Goal: Transaction & Acquisition: Purchase product/service

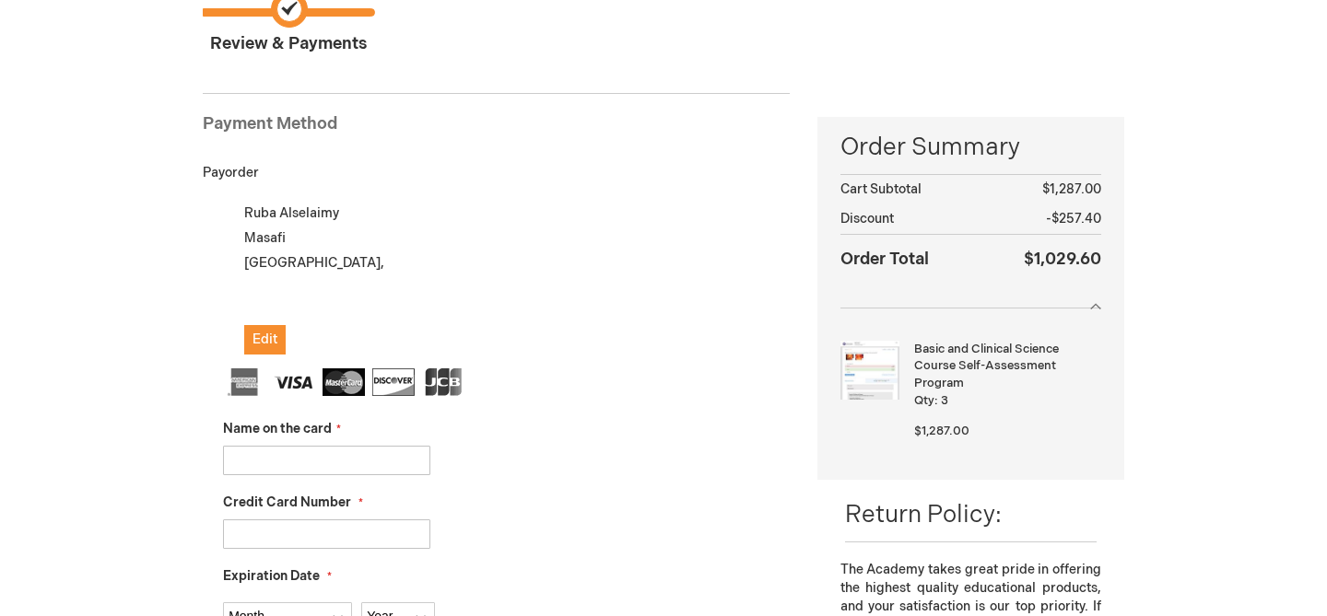
scroll to position [204, 0]
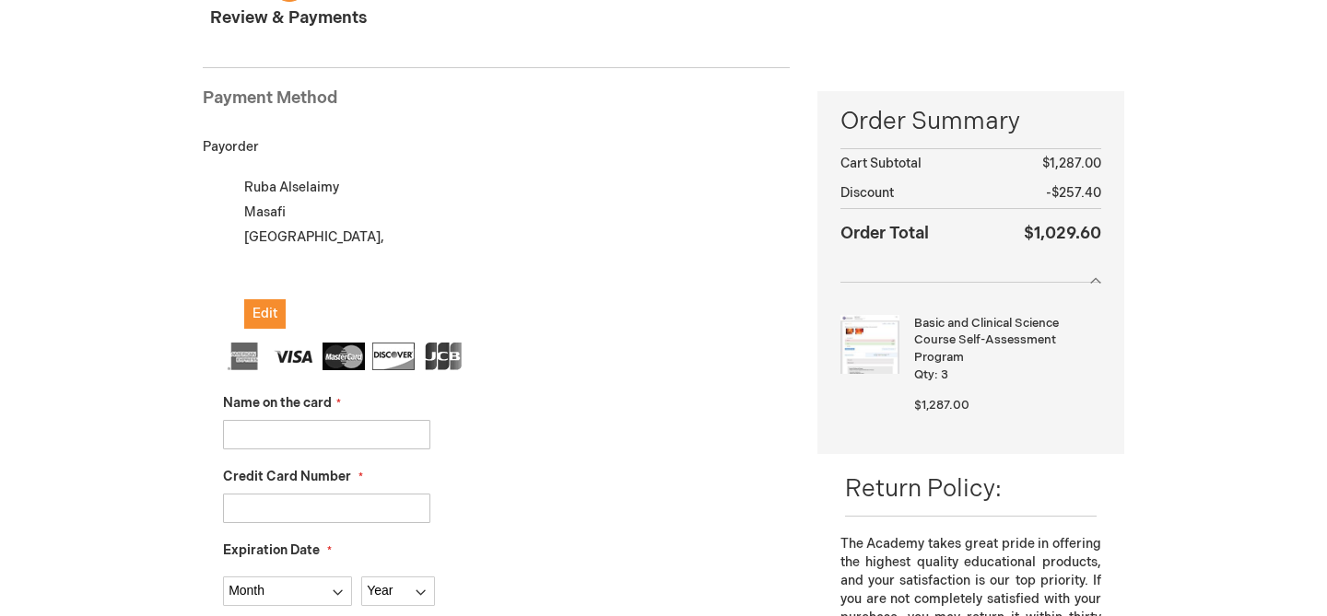
click at [285, 430] on input "Name on the card" at bounding box center [326, 434] width 207 height 29
type input "4782951104558465"
click at [272, 497] on input "Credit Card Number" at bounding box center [326, 508] width 207 height 29
drag, startPoint x: 360, startPoint y: 422, endPoint x: 200, endPoint y: 425, distance: 160.3
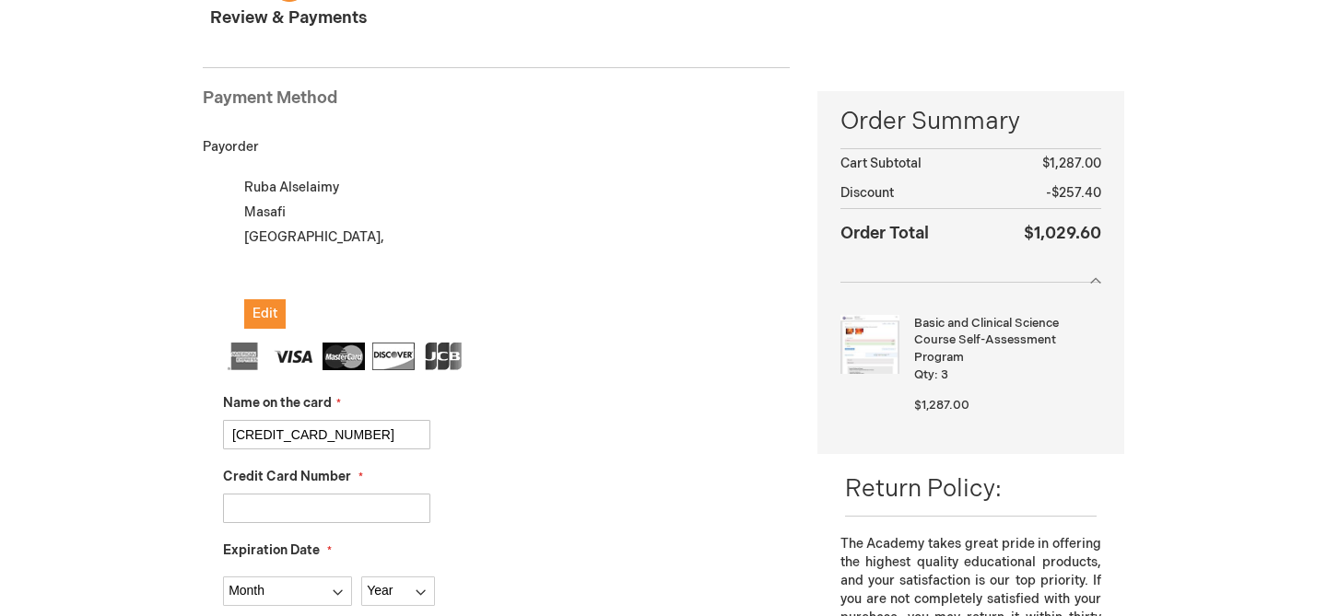
drag, startPoint x: 373, startPoint y: 432, endPoint x: 224, endPoint y: 424, distance: 149.5
click at [224, 424] on input "4782951104558465" at bounding box center [326, 434] width 207 height 29
click at [261, 505] on input "Credit Card Number" at bounding box center [326, 508] width 207 height 29
paste input "4782951104558465"
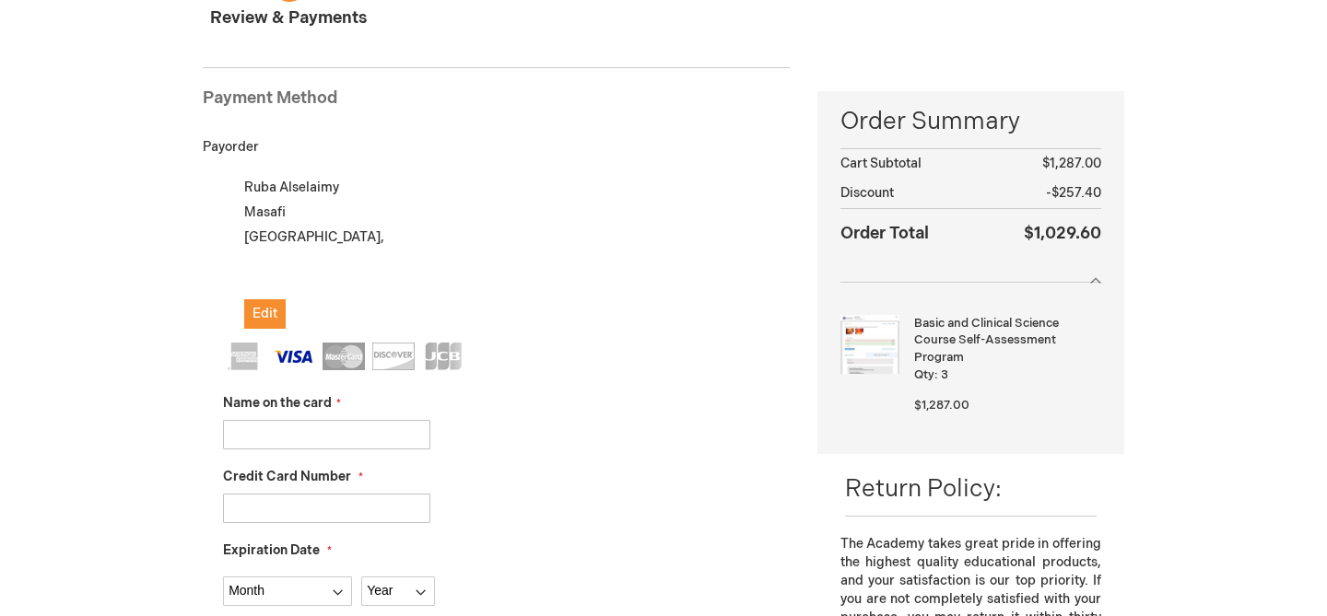
type input "4782951104558465"
click at [262, 432] on input "Name on the card" at bounding box center [326, 434] width 207 height 29
type input "Ruba Alselaimy"
click at [319, 586] on select "Month 01 - January 02 - February 03 - March 04 - April 05 - May 06 - June 07 - …" at bounding box center [287, 591] width 129 height 29
select select "6"
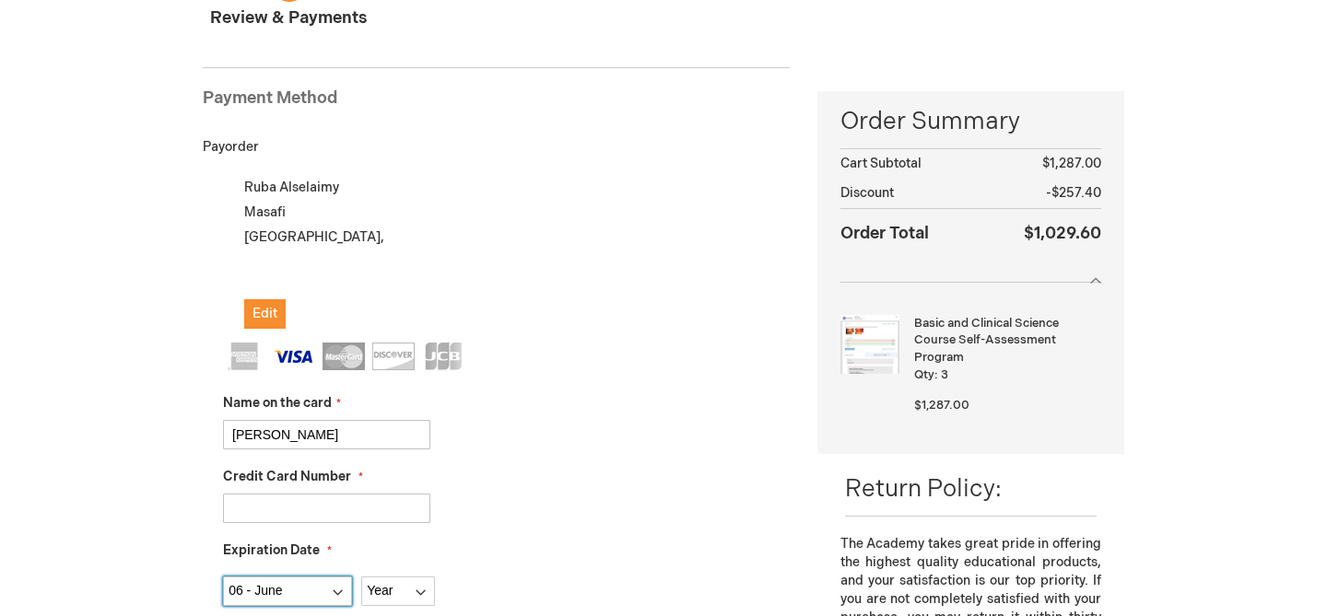
click at [223, 577] on select "Month 01 - January 02 - February 03 - March 04 - April 05 - May 06 - June 07 - …" at bounding box center [287, 591] width 129 height 29
click at [384, 587] on select "Year [DATE] 2026 2027 2028 2029 2030 2031 2032 2033 2034 2035" at bounding box center [398, 591] width 74 height 29
select select "2027"
click at [361, 577] on select "Year [DATE] 2026 2027 2028 2029 2030 2031 2032 2033 2034 2035" at bounding box center [398, 591] width 74 height 29
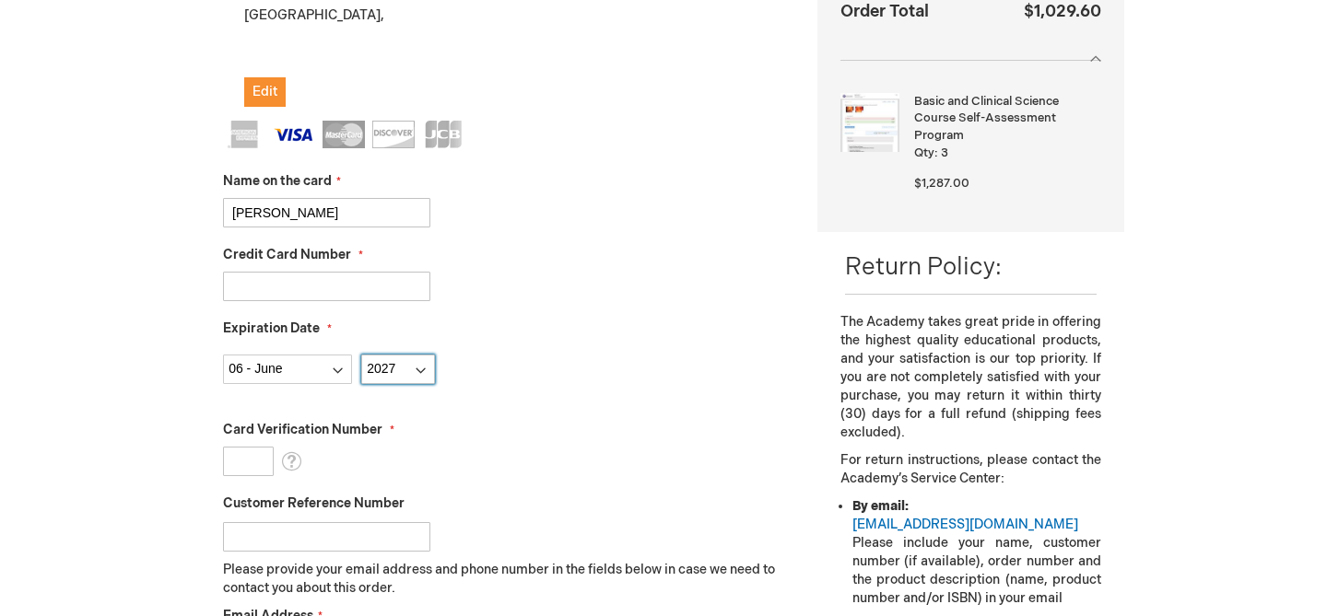
scroll to position [448, 0]
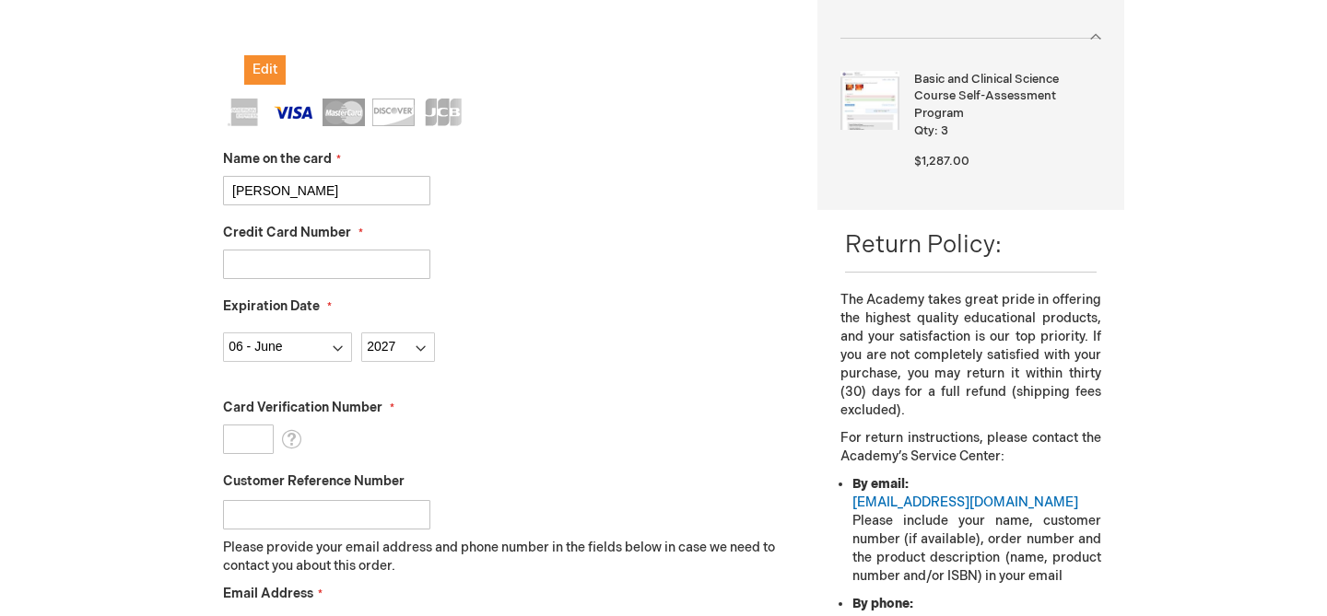
click at [253, 439] on input "Card Verification Number" at bounding box center [248, 439] width 51 height 29
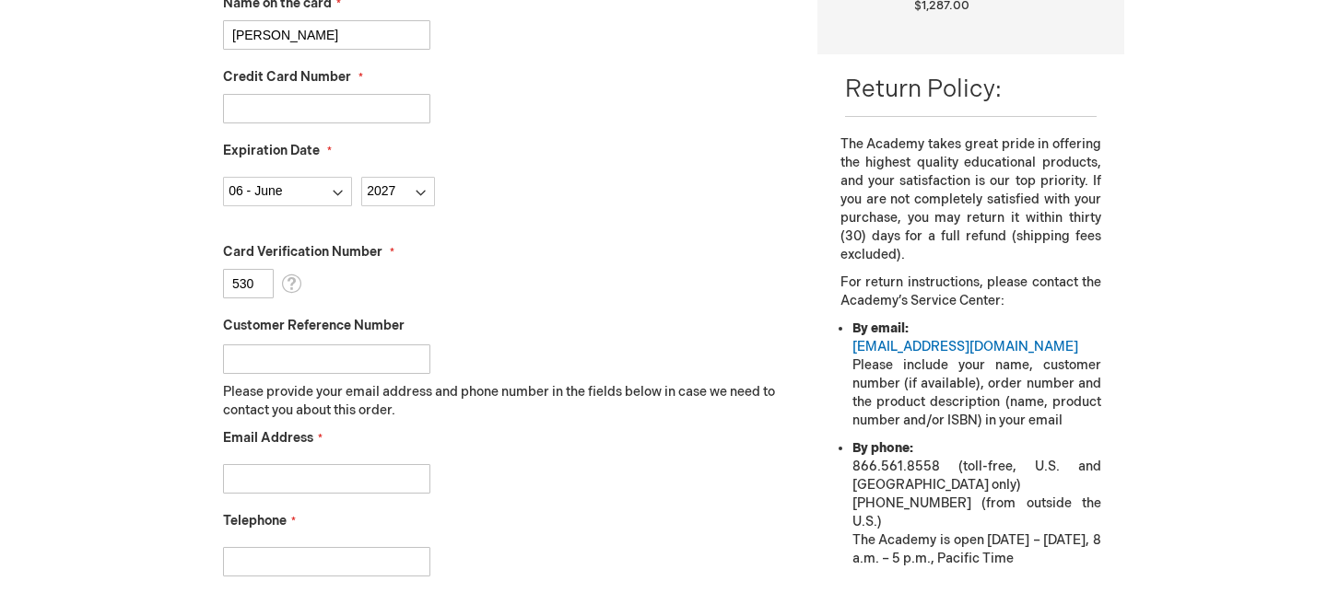
scroll to position [606, 0]
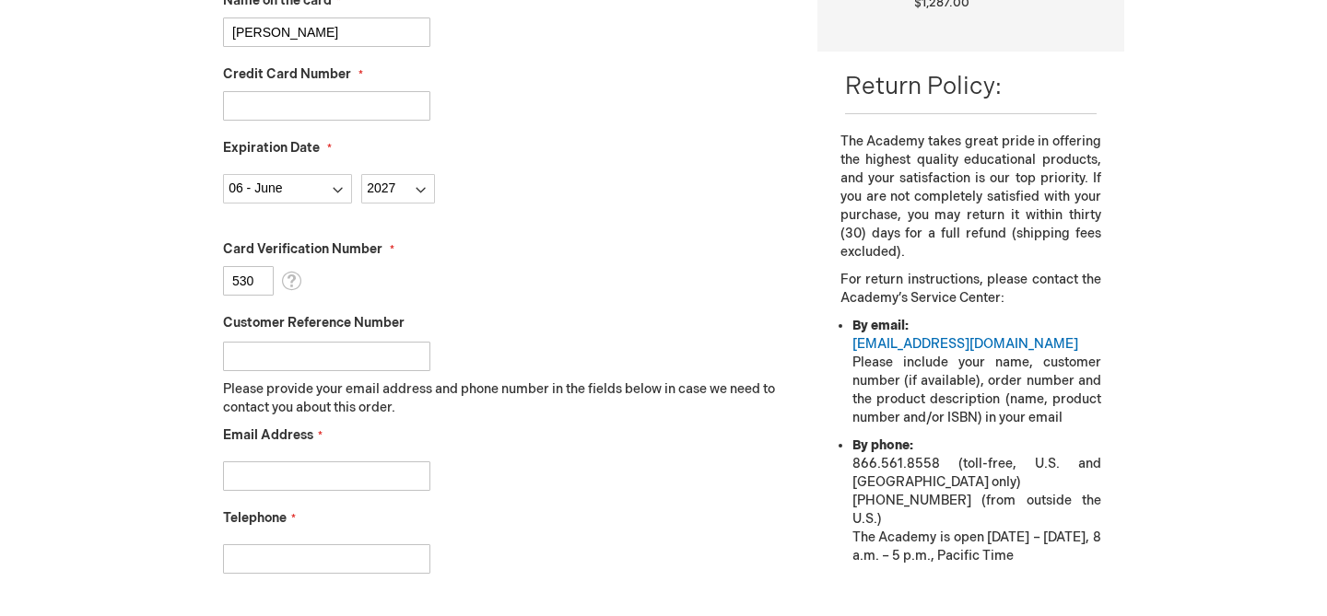
type input "530"
click at [280, 469] on input "Email Address" at bounding box center [326, 476] width 207 height 29
type input "alselaimyruba@gmail.com"
click at [339, 553] on input "Telephone" at bounding box center [326, 559] width 207 height 29
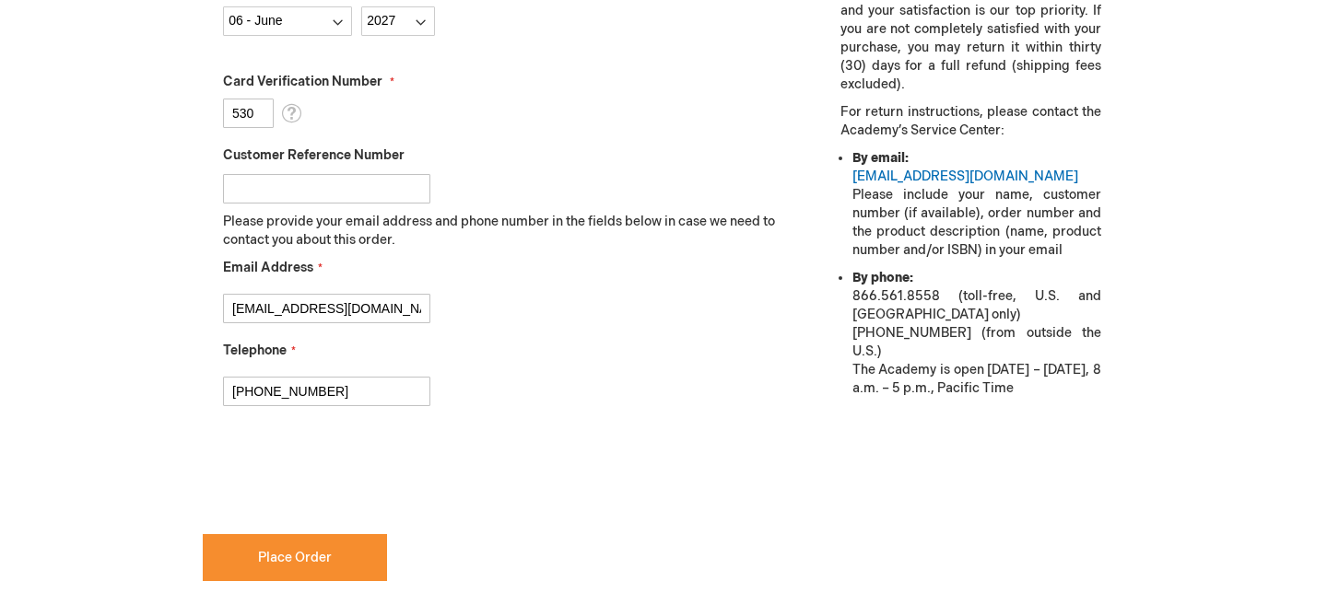
scroll to position [783, 0]
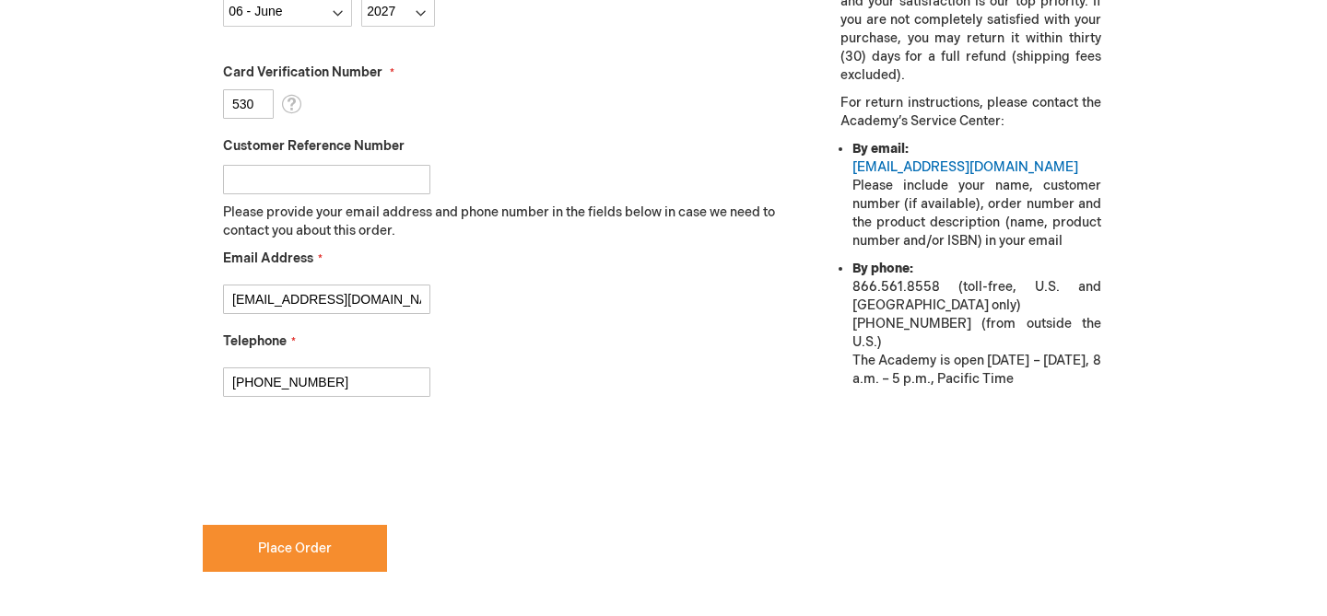
type input "+966541591606"
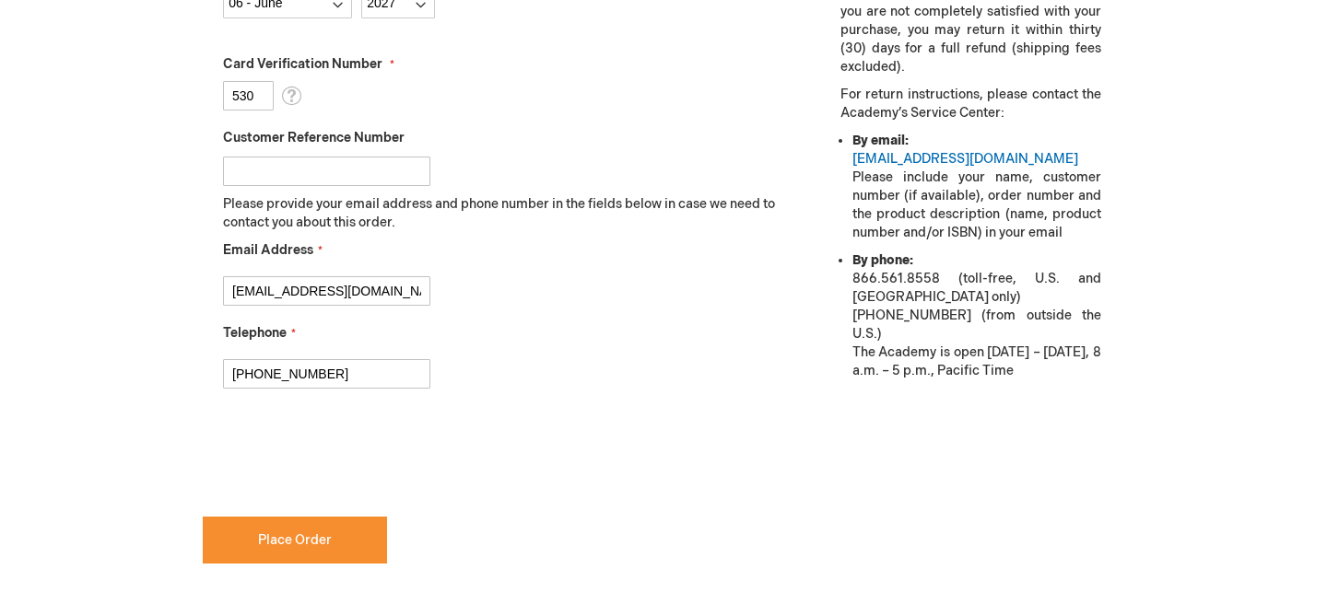
scroll to position [1210, 0]
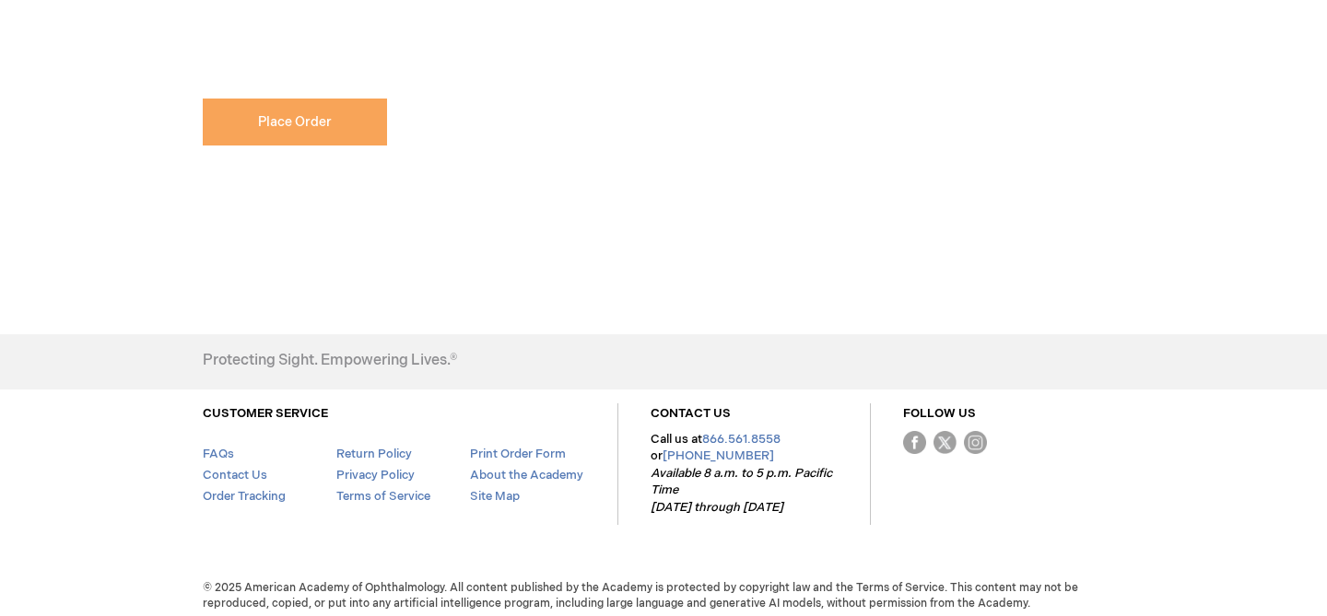
click at [341, 145] on button "Place Order" at bounding box center [295, 122] width 184 height 47
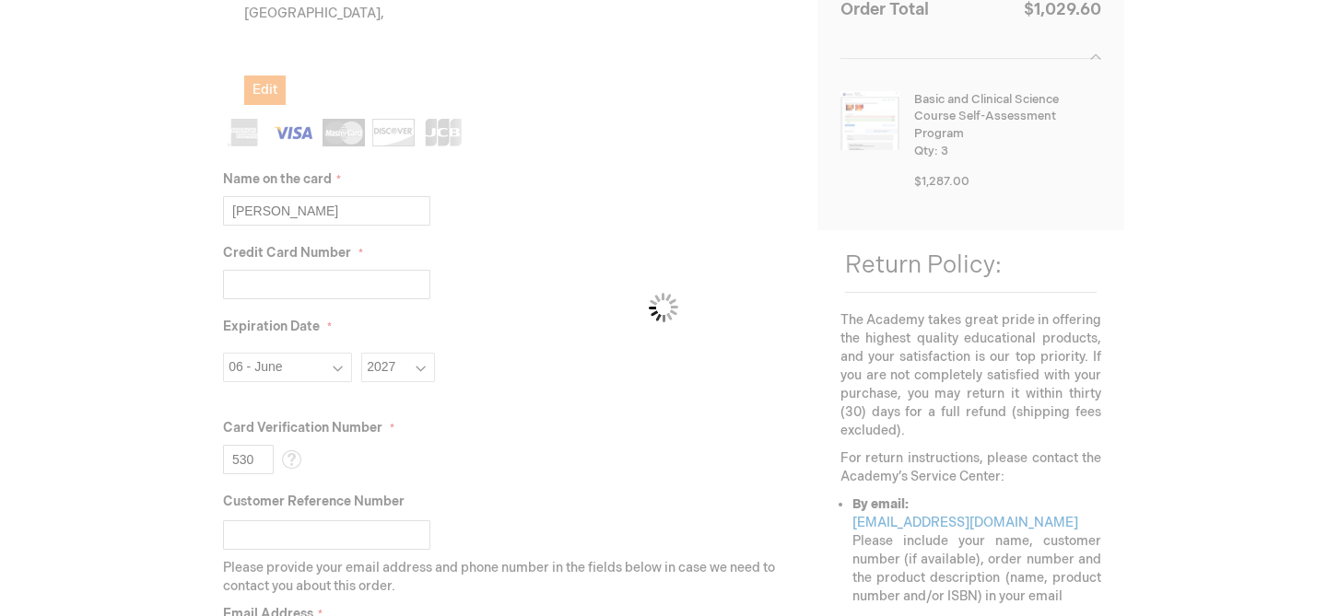
checkbox input "false"
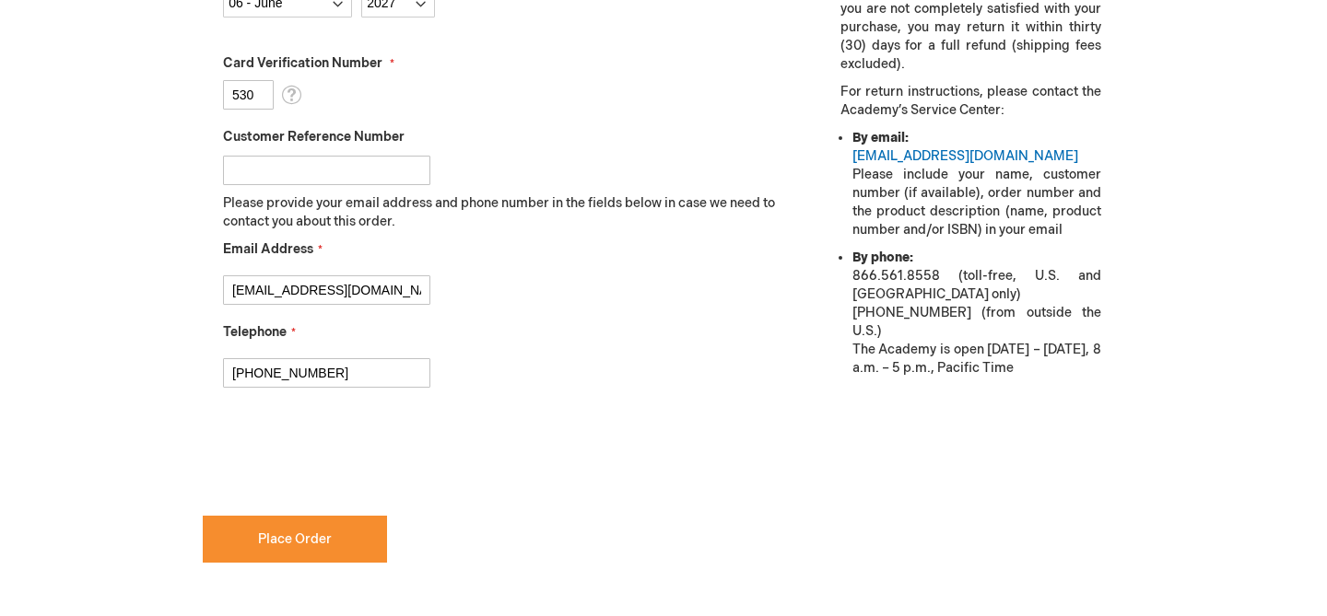
scroll to position [889, 0]
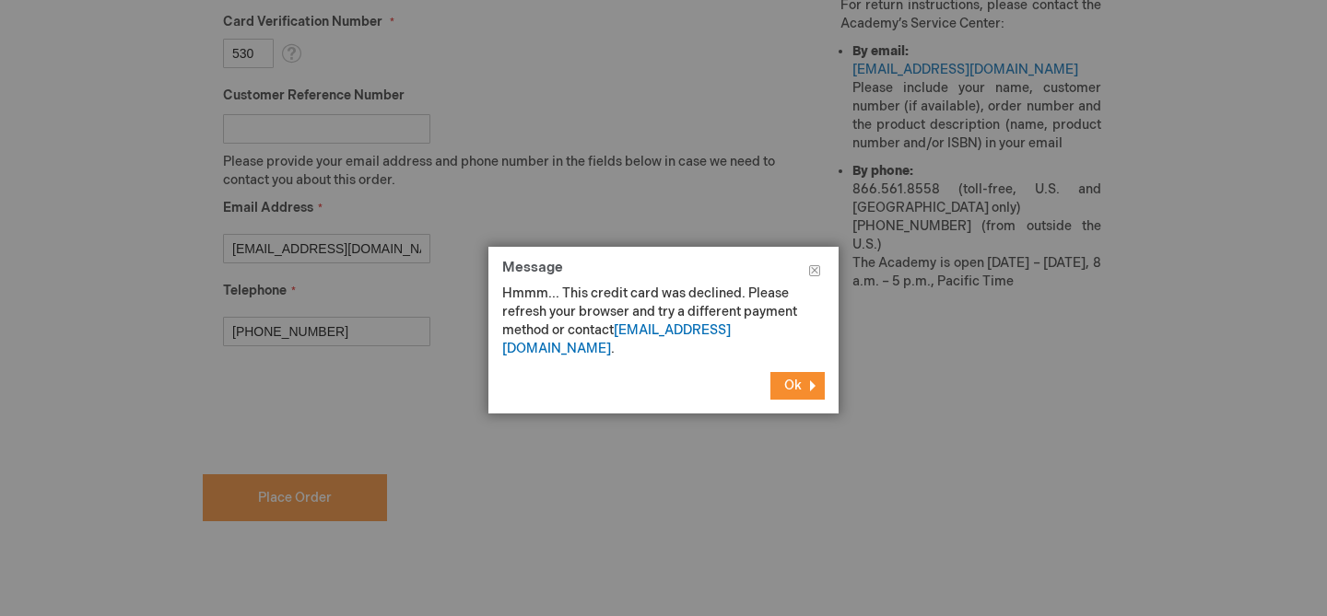
click at [793, 378] on span "Ok" at bounding box center [793, 386] width 18 height 16
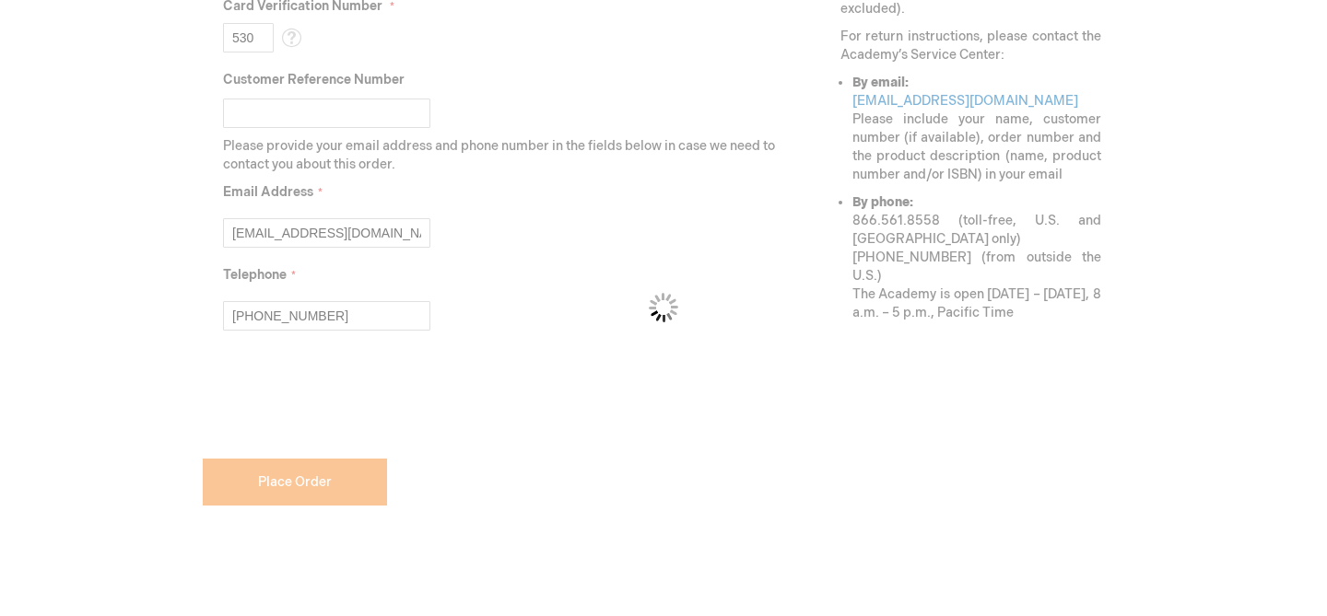
scroll to position [841, 0]
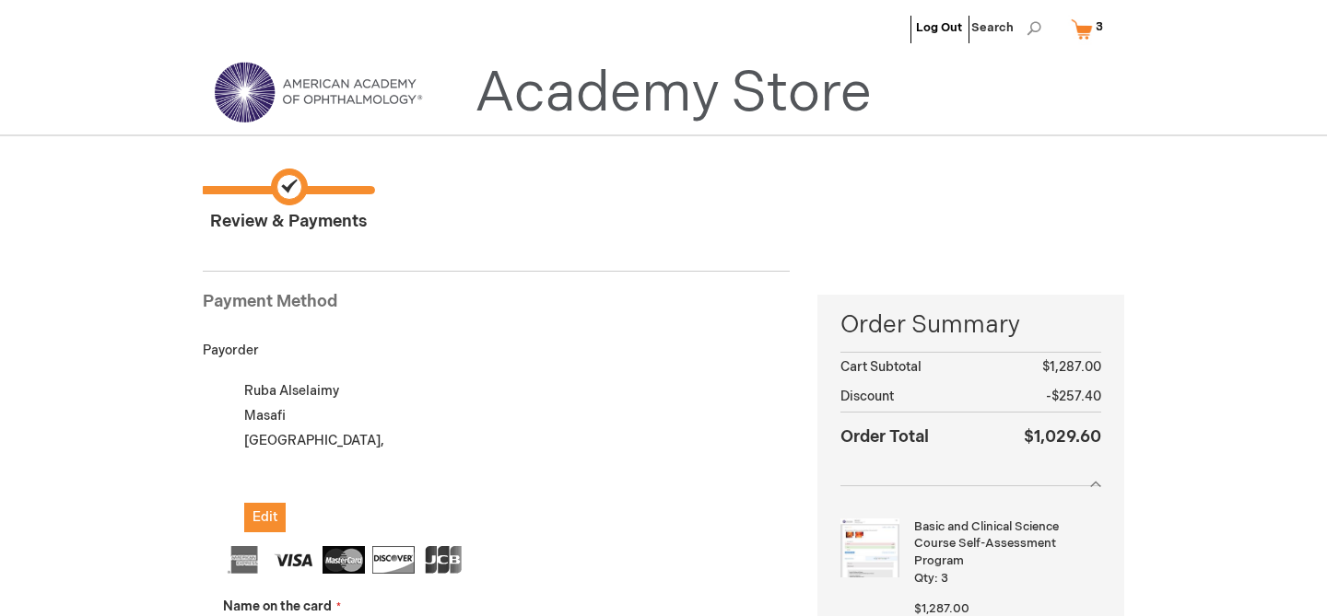
click at [501, 86] on link "Academy Store" at bounding box center [672, 94] width 397 height 66
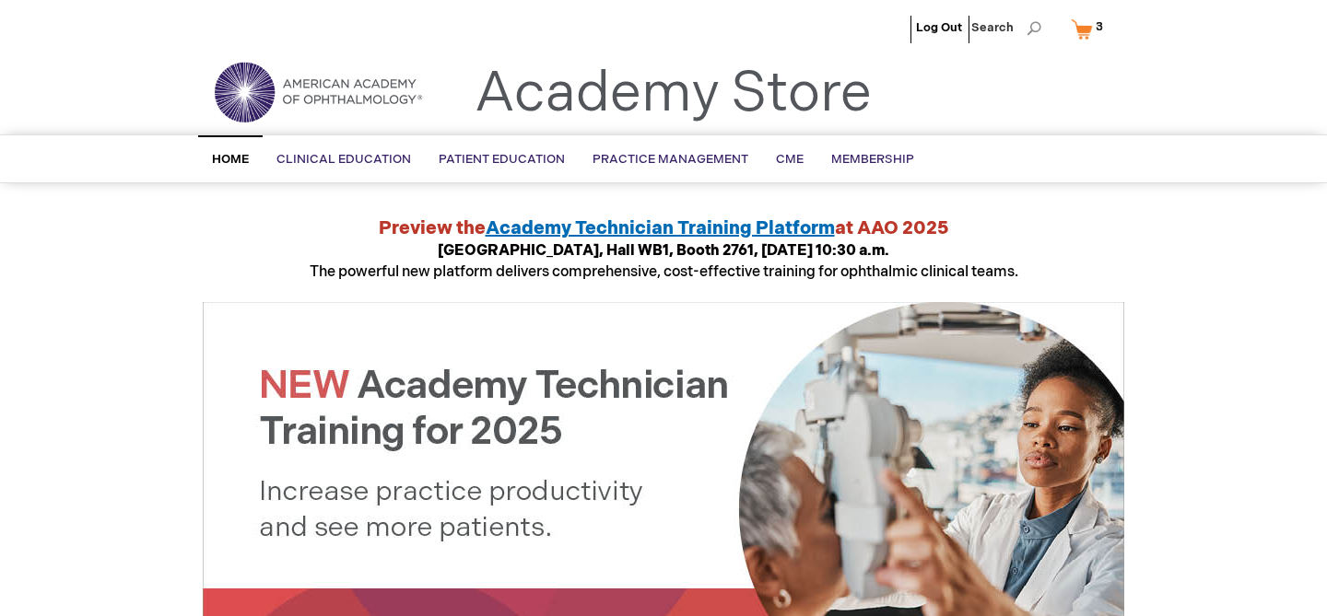
click at [1089, 26] on link "My Cart 3 3 items" at bounding box center [1091, 29] width 48 height 32
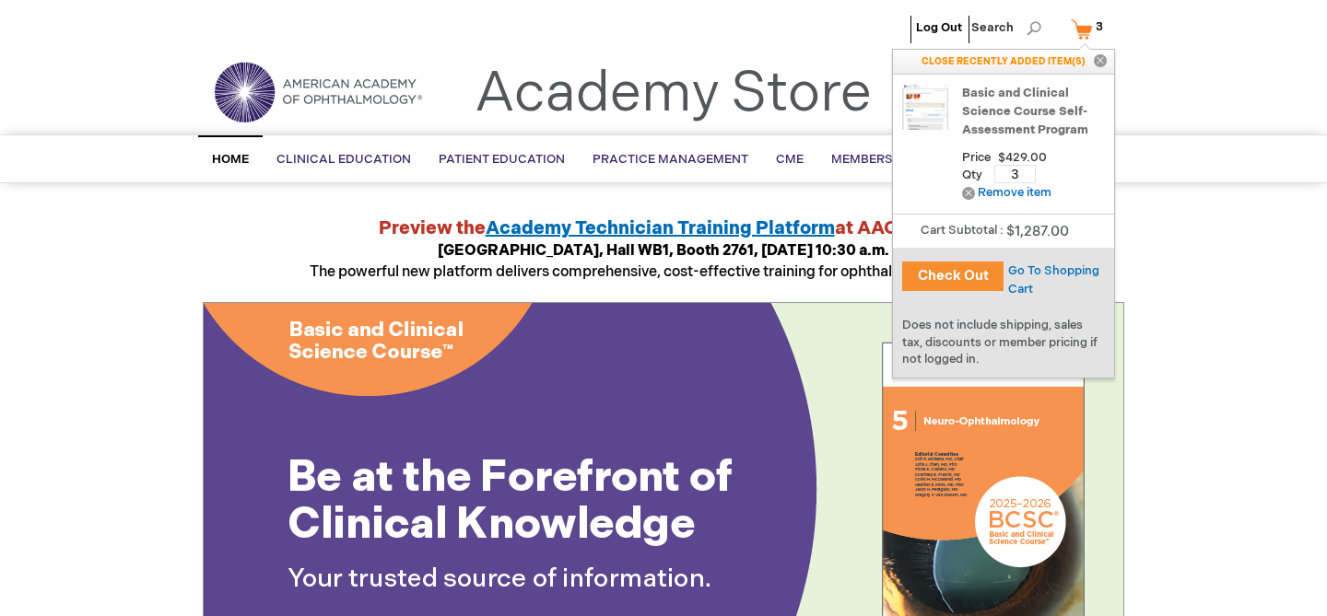
click at [779, 37] on ul "Log Out Search" at bounding box center [663, 32] width 949 height 64
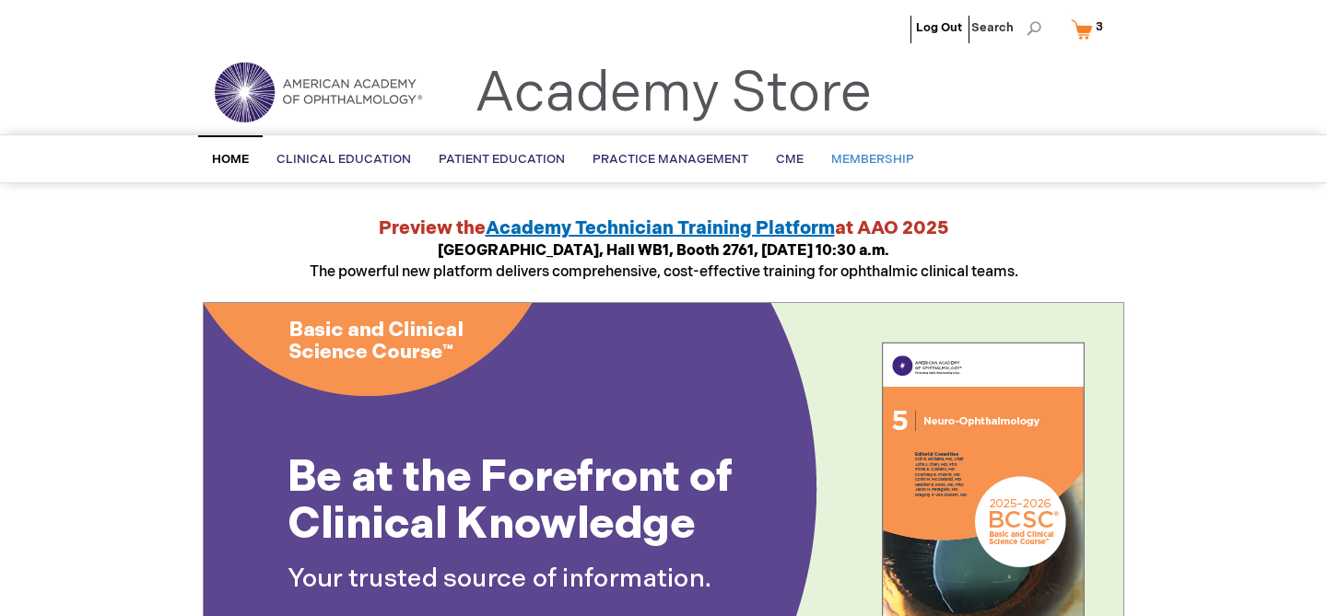
click at [864, 154] on span "Membership" at bounding box center [872, 159] width 83 height 15
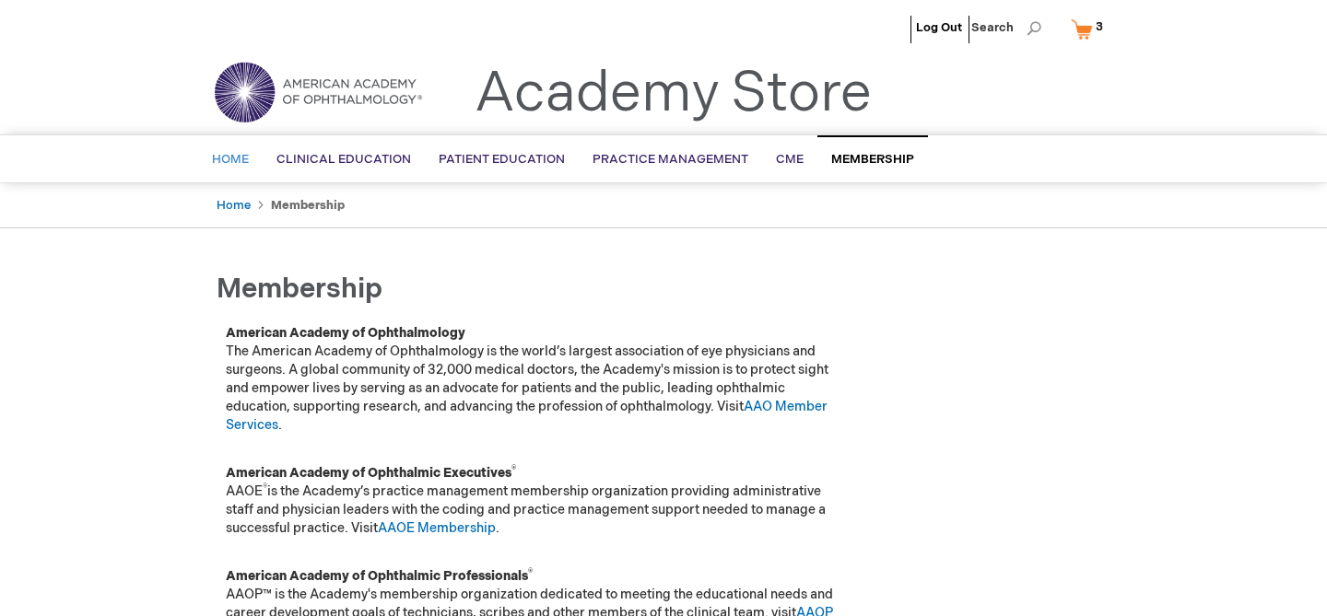
click at [238, 158] on span "Home" at bounding box center [230, 159] width 37 height 15
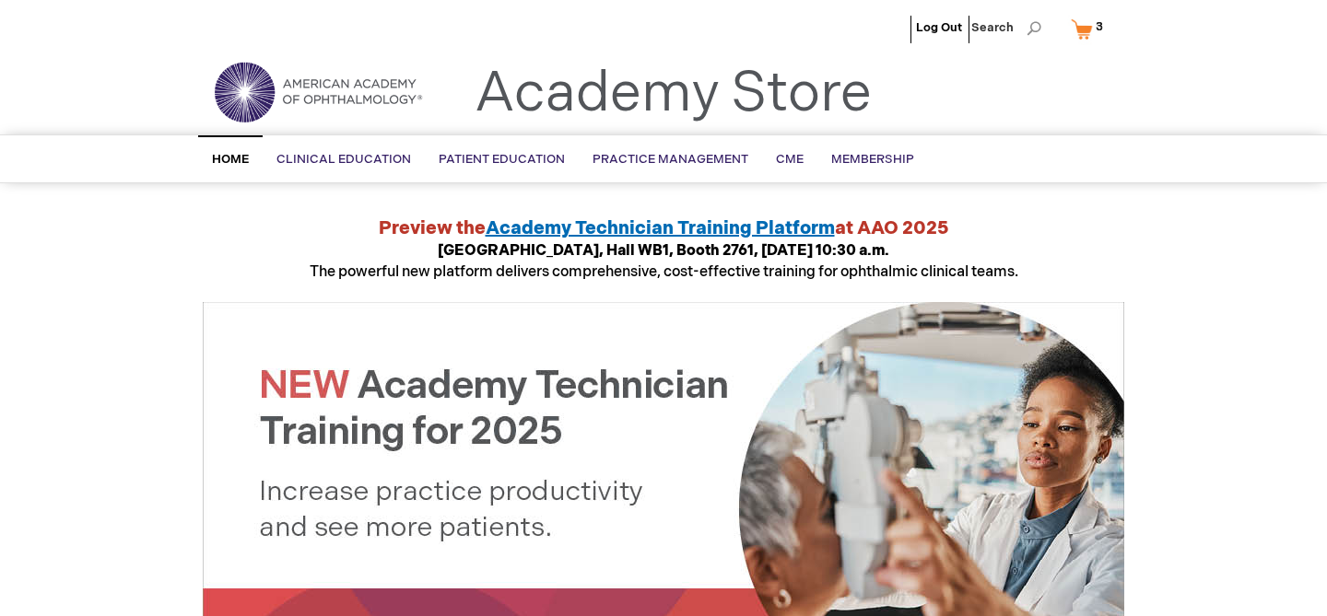
click at [1082, 29] on link "My Cart 3 3 items" at bounding box center [1091, 29] width 48 height 32
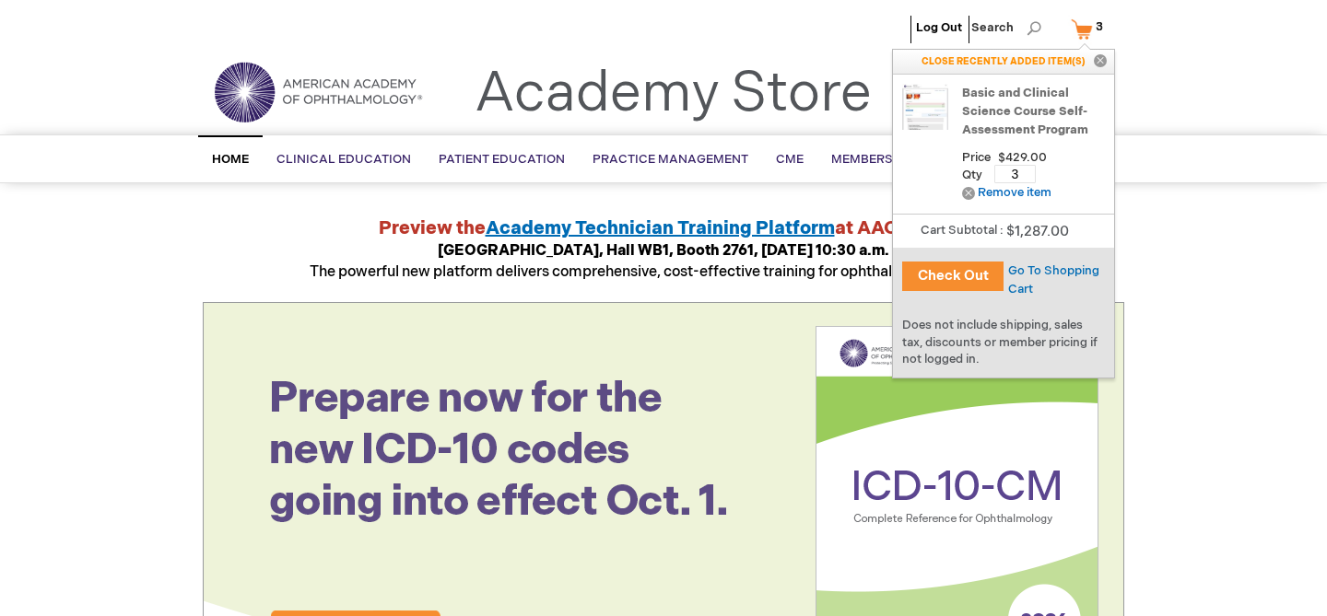
click at [957, 265] on button "Check Out" at bounding box center [952, 276] width 101 height 29
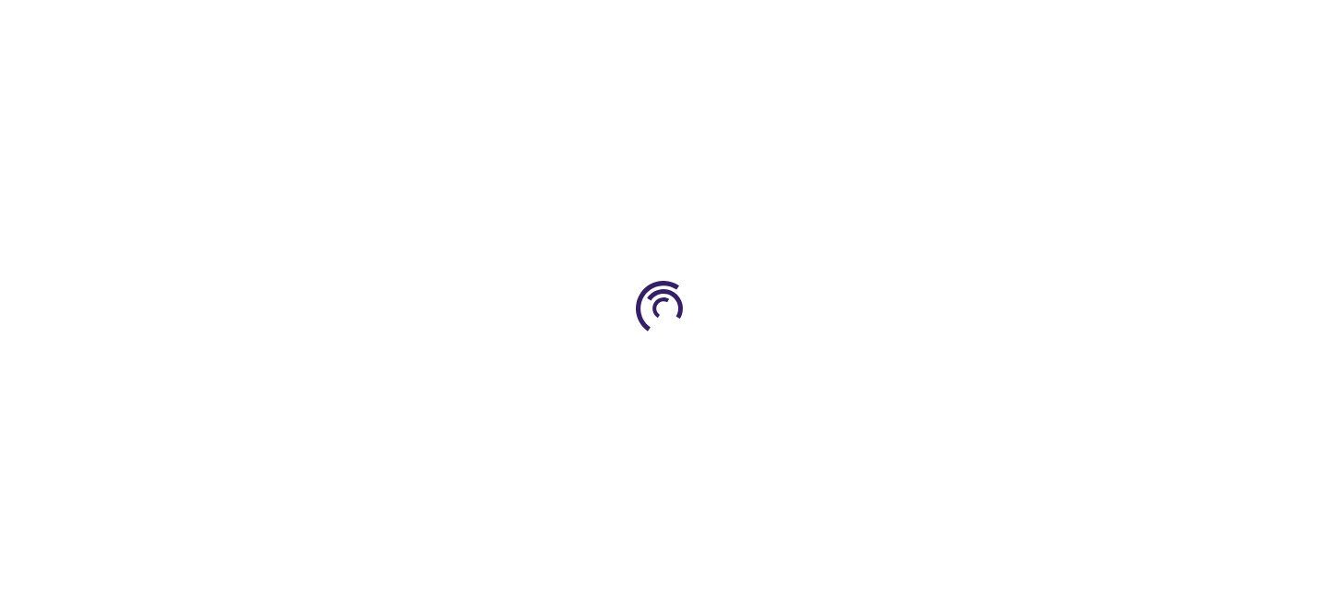
select select "SA"
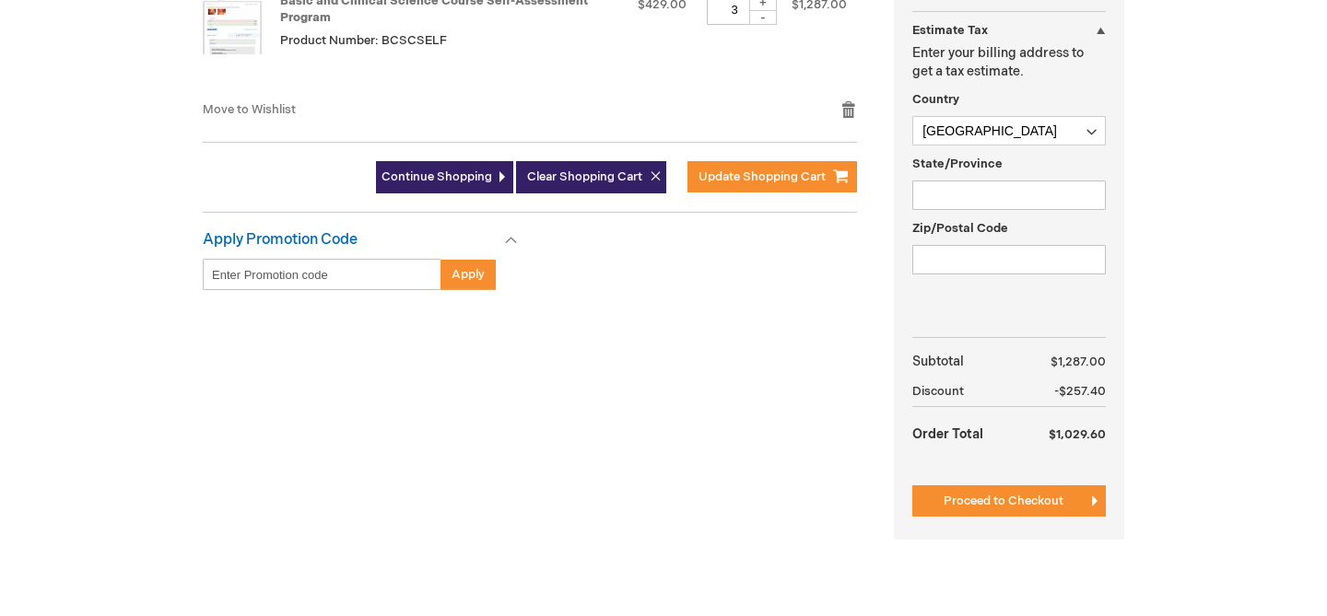
scroll to position [574, 0]
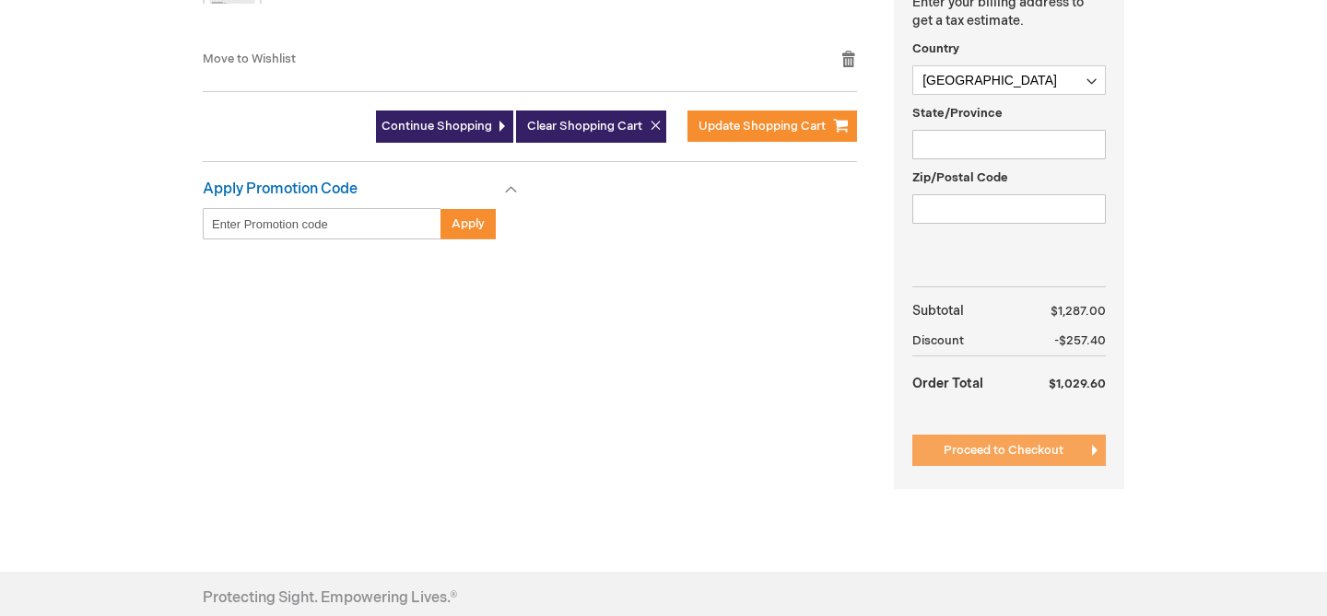
click at [1010, 452] on span "Proceed to Checkout" at bounding box center [1003, 450] width 120 height 15
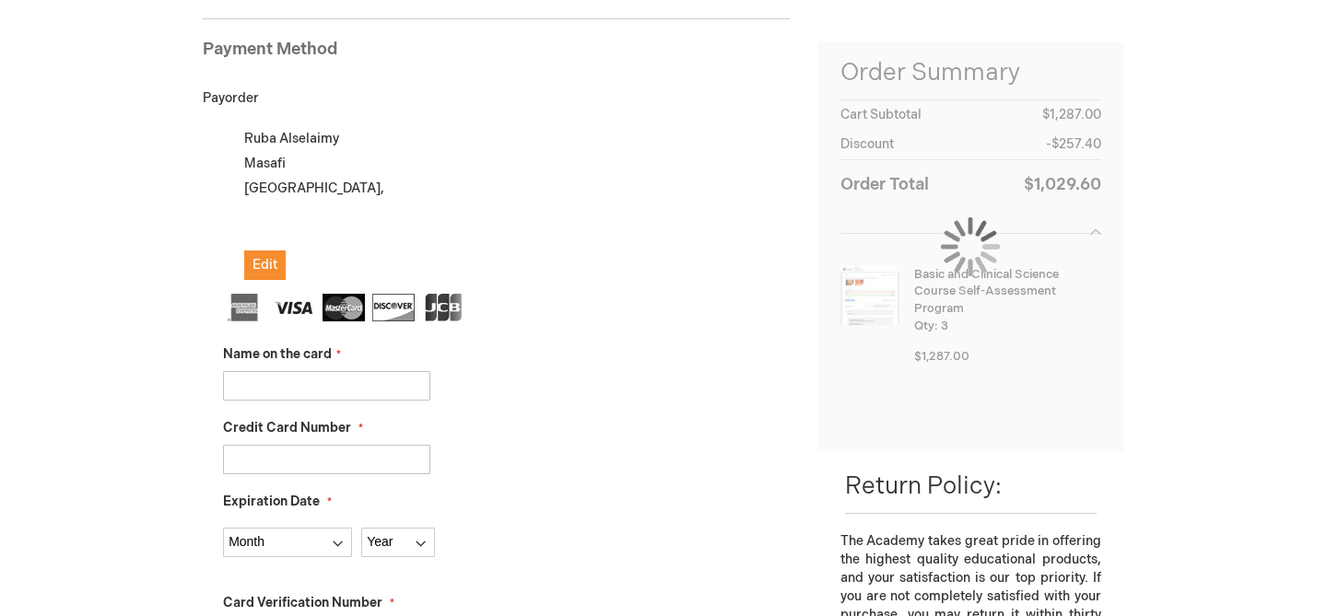
click at [314, 387] on input "Name on the card" at bounding box center [326, 385] width 207 height 29
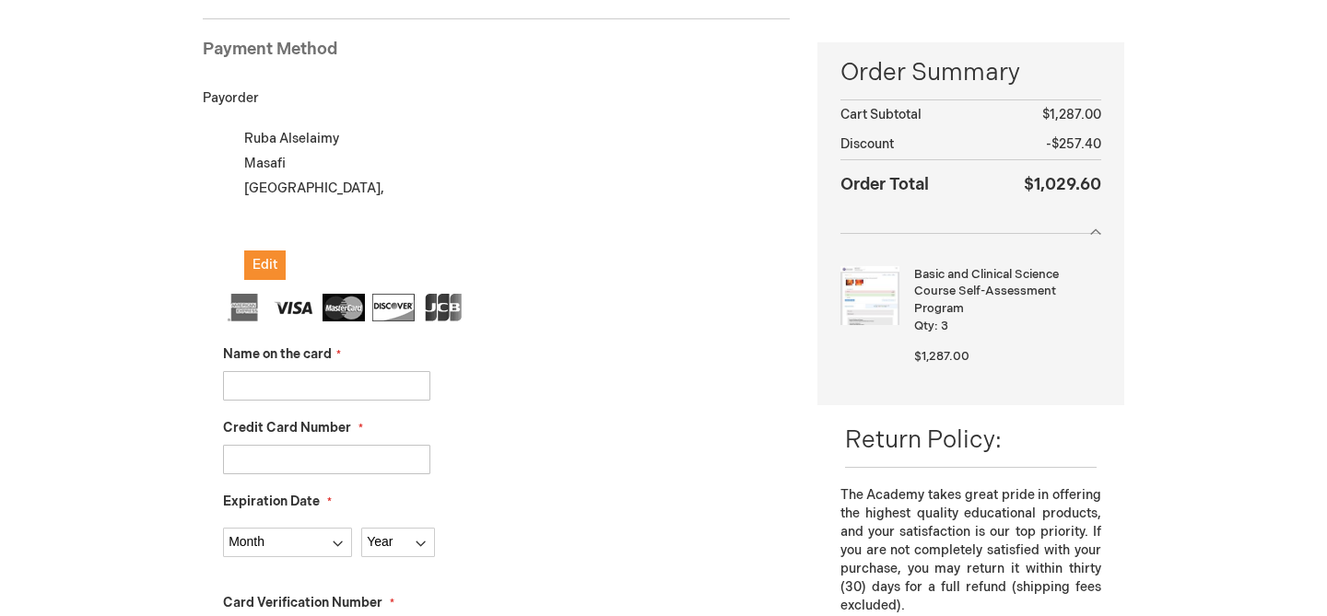
type input "Ruba Alselaimy"
click at [333, 457] on input "Credit Card Number" at bounding box center [326, 459] width 207 height 29
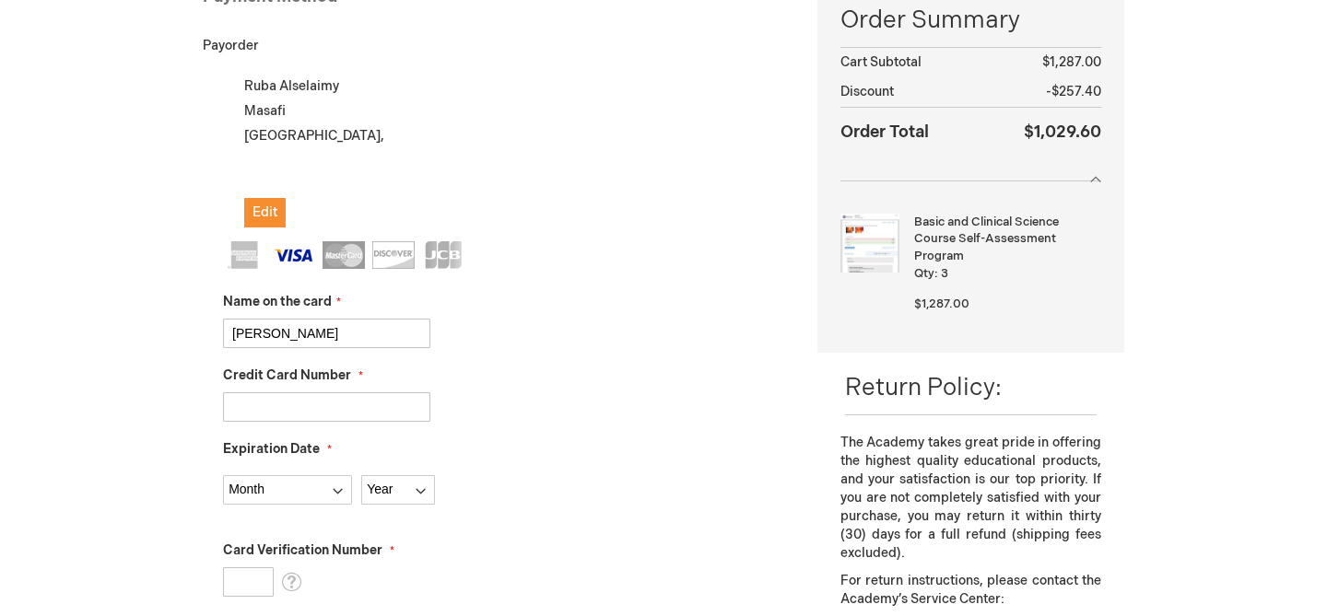
scroll to position [344, 0]
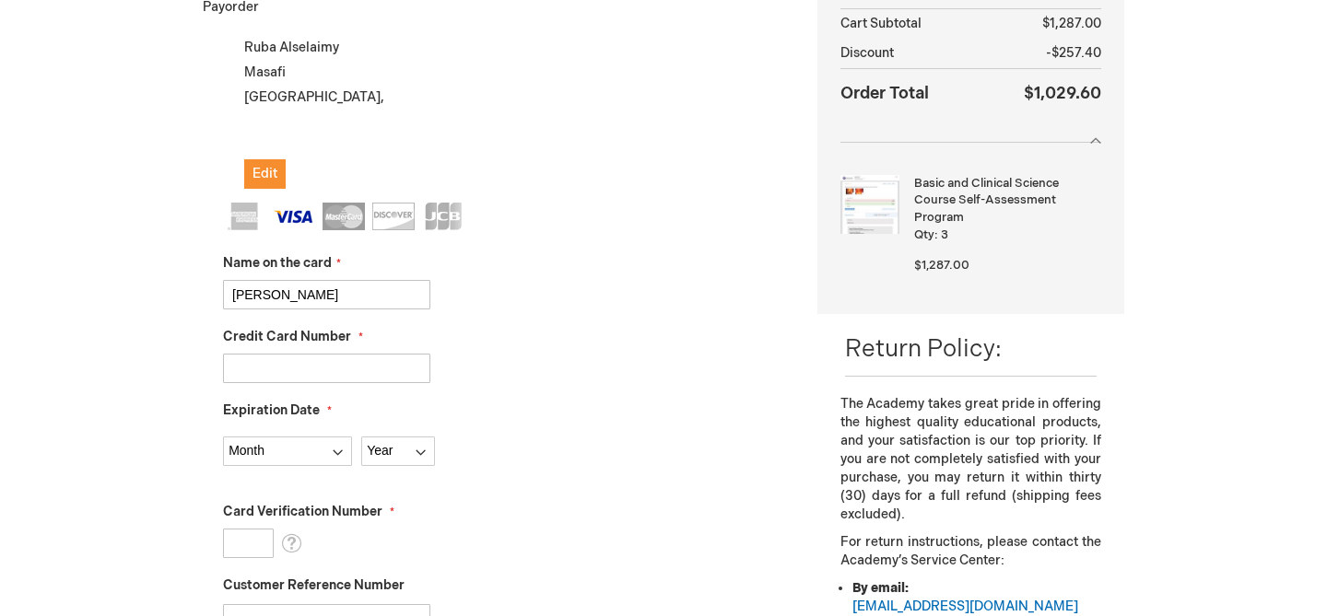
type input "4782951104558465"
click at [329, 456] on select "Month 01 - January 02 - February 03 - March 04 - April 05 - May 06 - June 07 - …" at bounding box center [287, 451] width 129 height 29
select select "6"
click at [223, 437] on select "Month 01 - January 02 - February 03 - March 04 - April 05 - May 06 - June 07 - …" at bounding box center [287, 451] width 129 height 29
click at [392, 461] on select "Year 2025 2026 2027 2028 2029 2030 2031 2032 2033 2034 2035" at bounding box center [398, 451] width 74 height 29
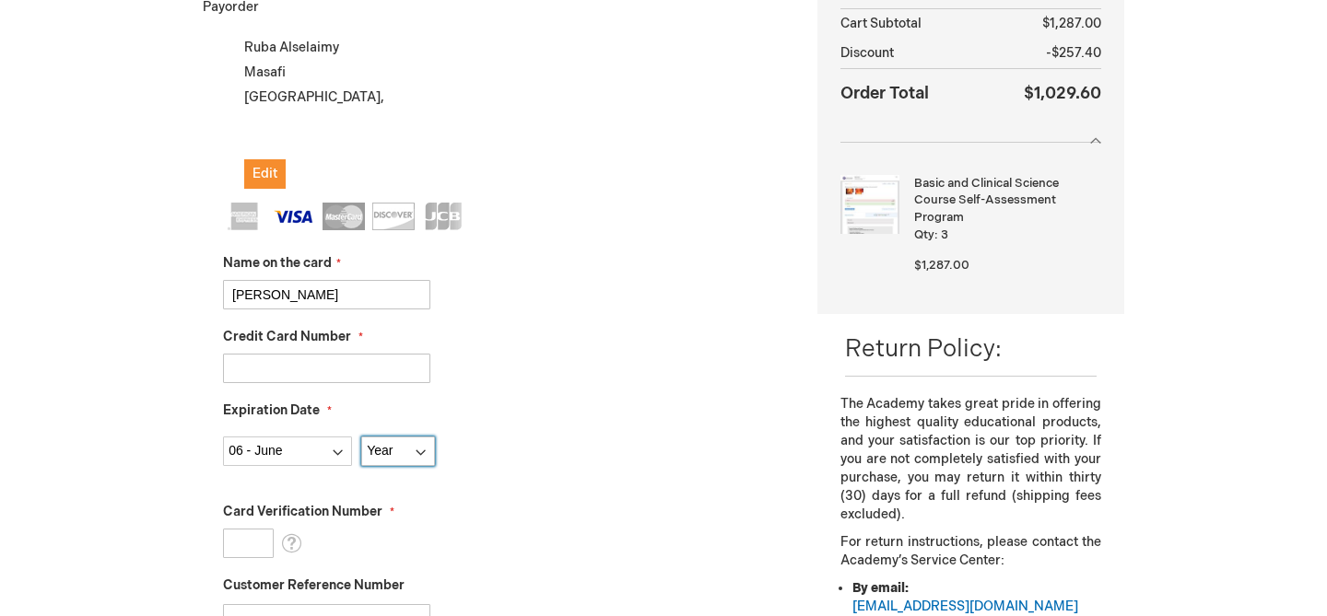
select select "2027"
click at [361, 437] on select "Year 2025 2026 2027 2028 2029 2030 2031 2032 2033 2034 2035" at bounding box center [398, 451] width 74 height 29
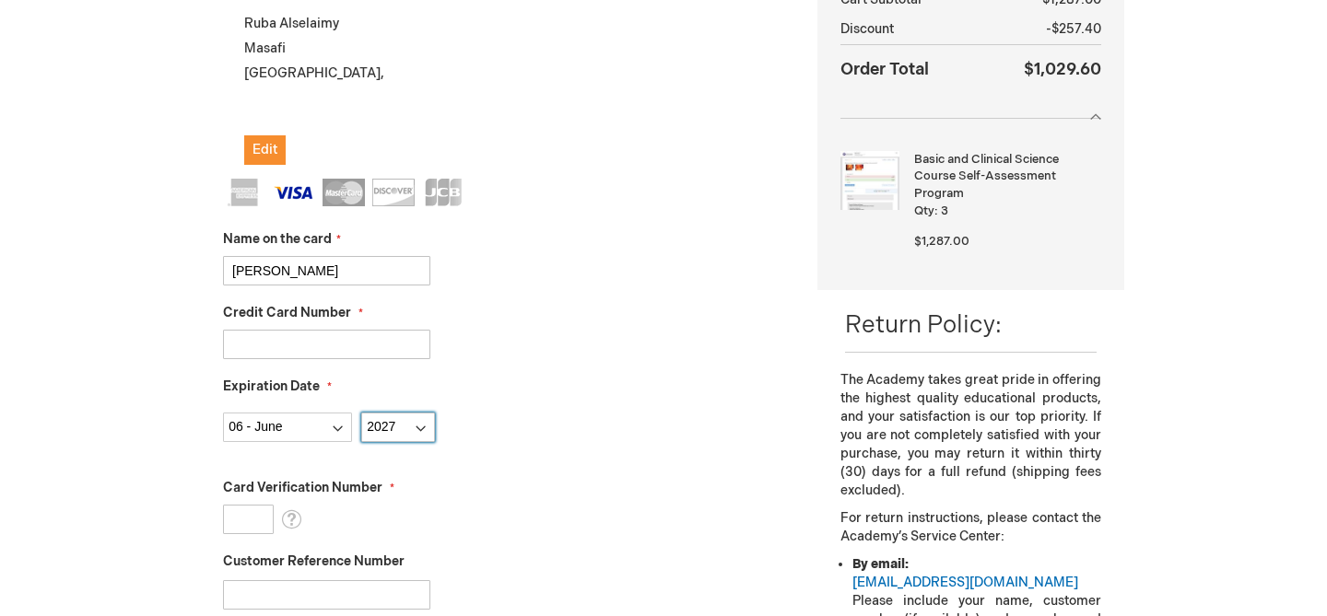
scroll to position [369, 0]
click at [240, 520] on input "Card Verification Number" at bounding box center [248, 517] width 51 height 29
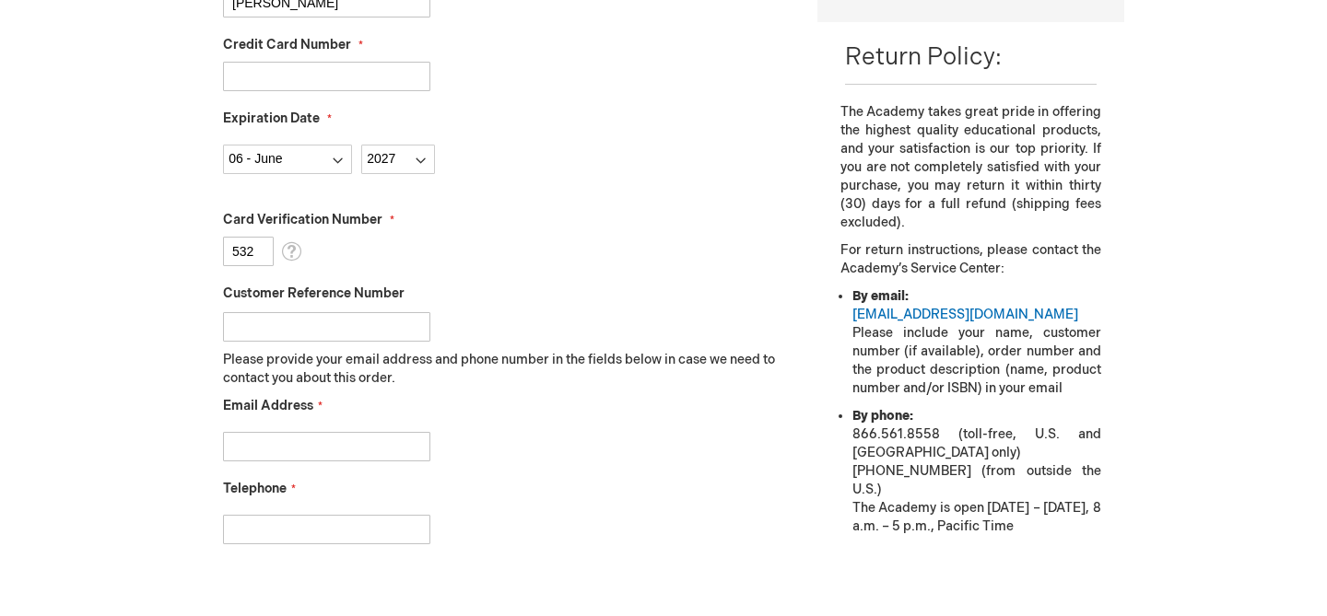
scroll to position [656, 0]
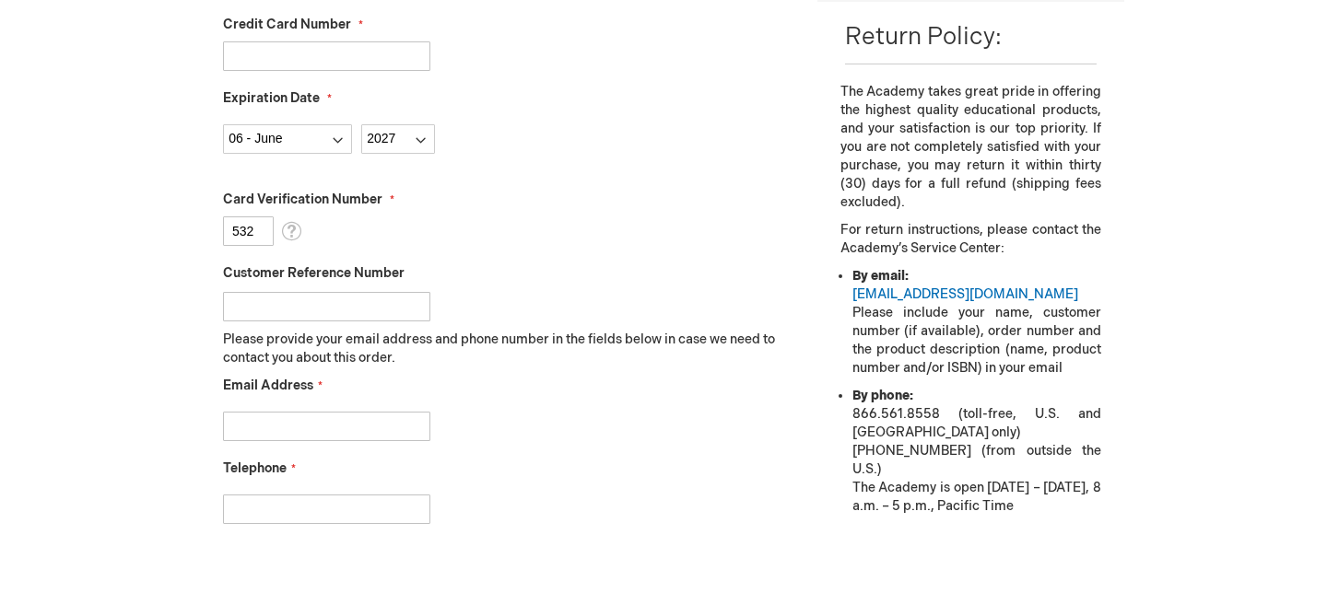
type input "532"
click at [273, 439] on input "Email Address" at bounding box center [326, 426] width 207 height 29
type input "alselaimyruba@gmail.com"
click at [326, 501] on input "Telephone" at bounding box center [326, 509] width 207 height 29
type input "[PHONE_NUMBER]"
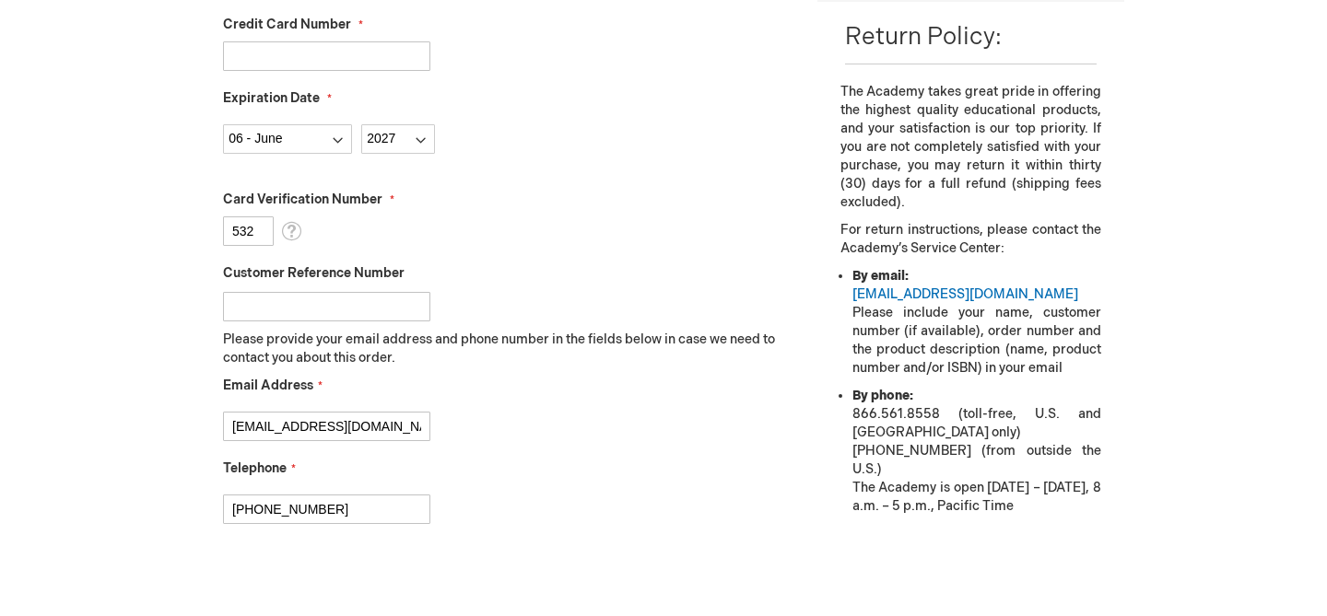
checkbox input "true"
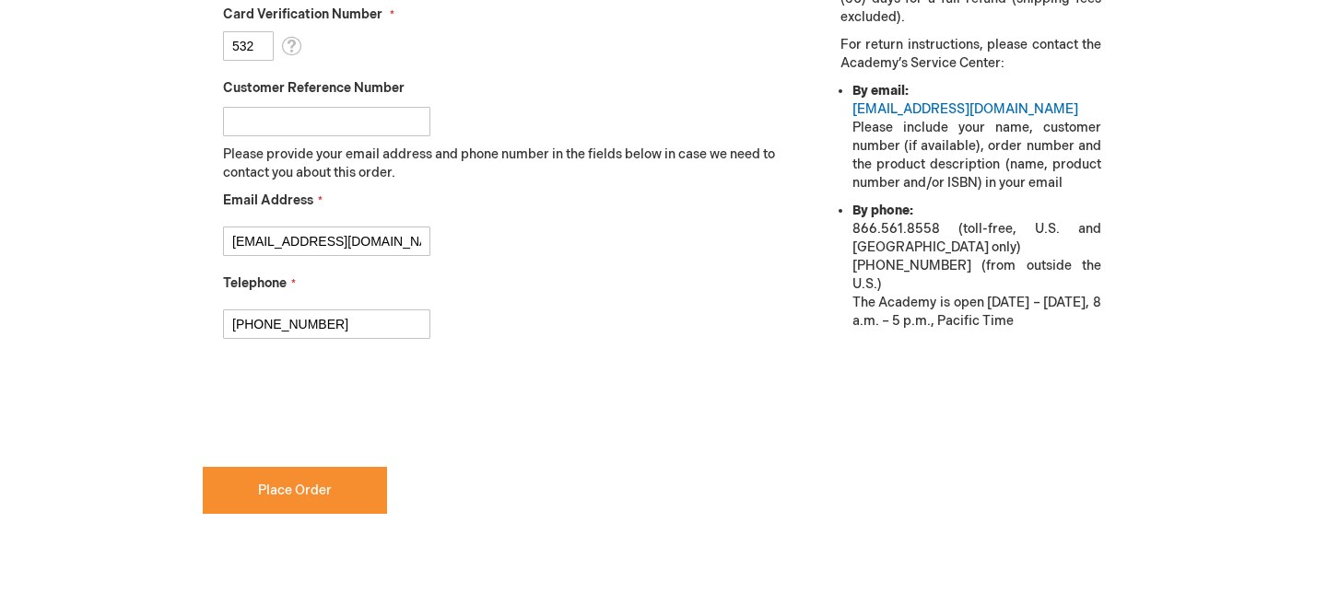
scroll to position [848, 0]
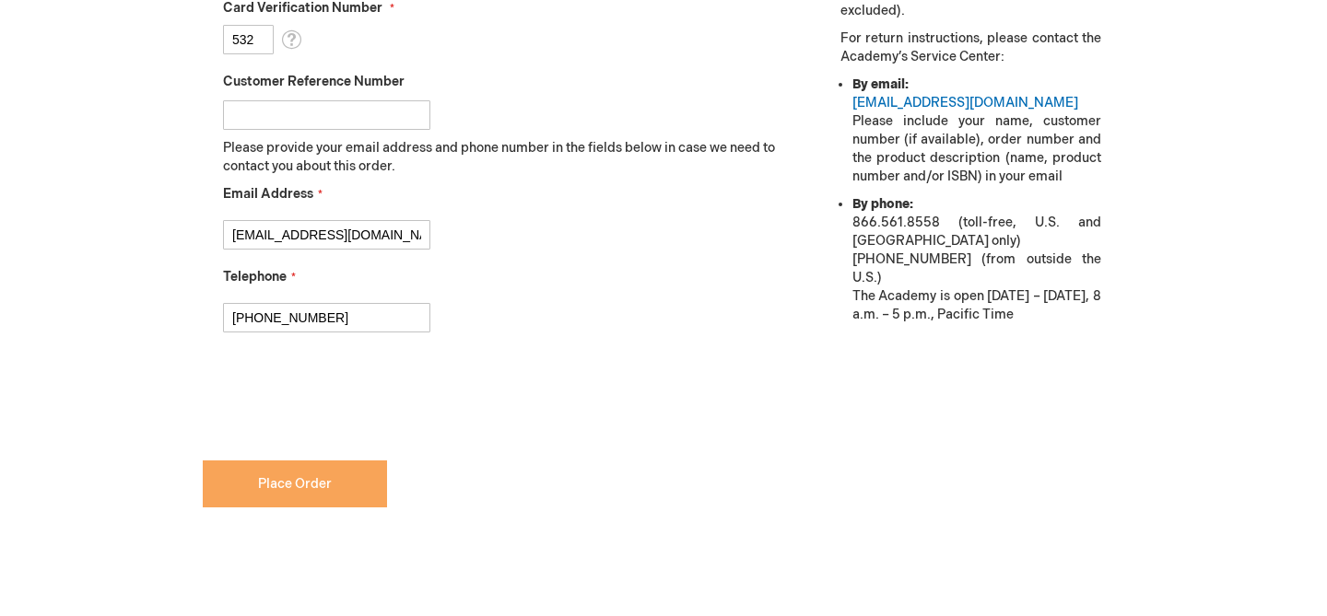
click at [308, 493] on button "Place Order" at bounding box center [295, 484] width 184 height 47
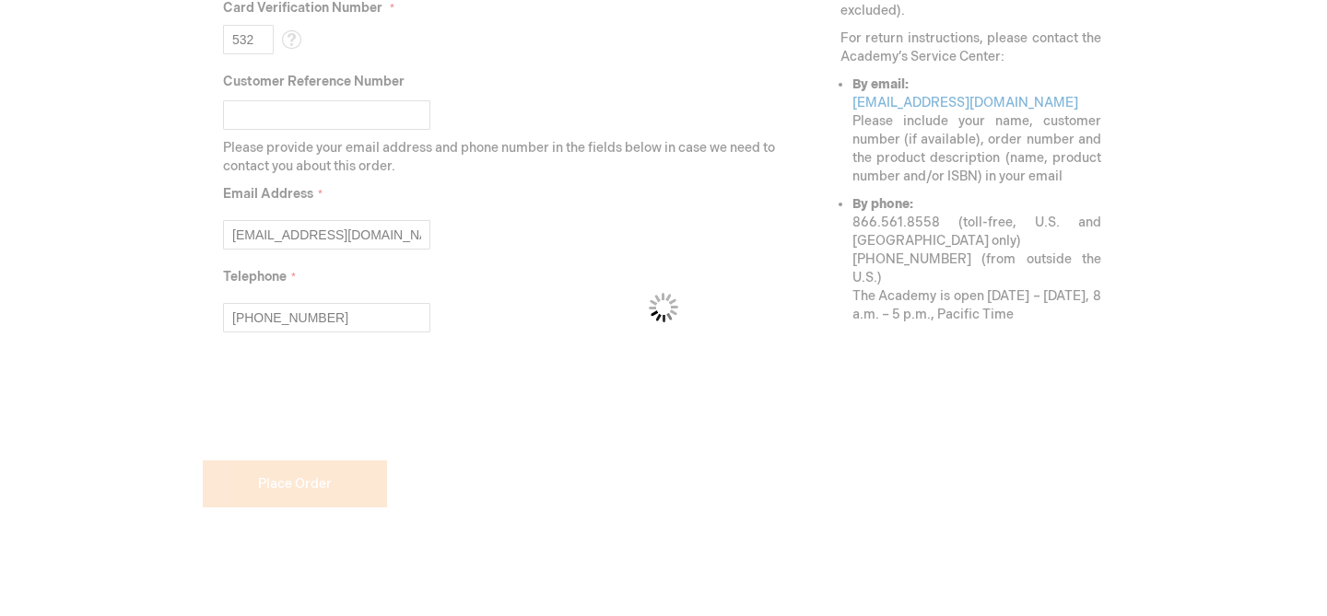
scroll to position [896, 0]
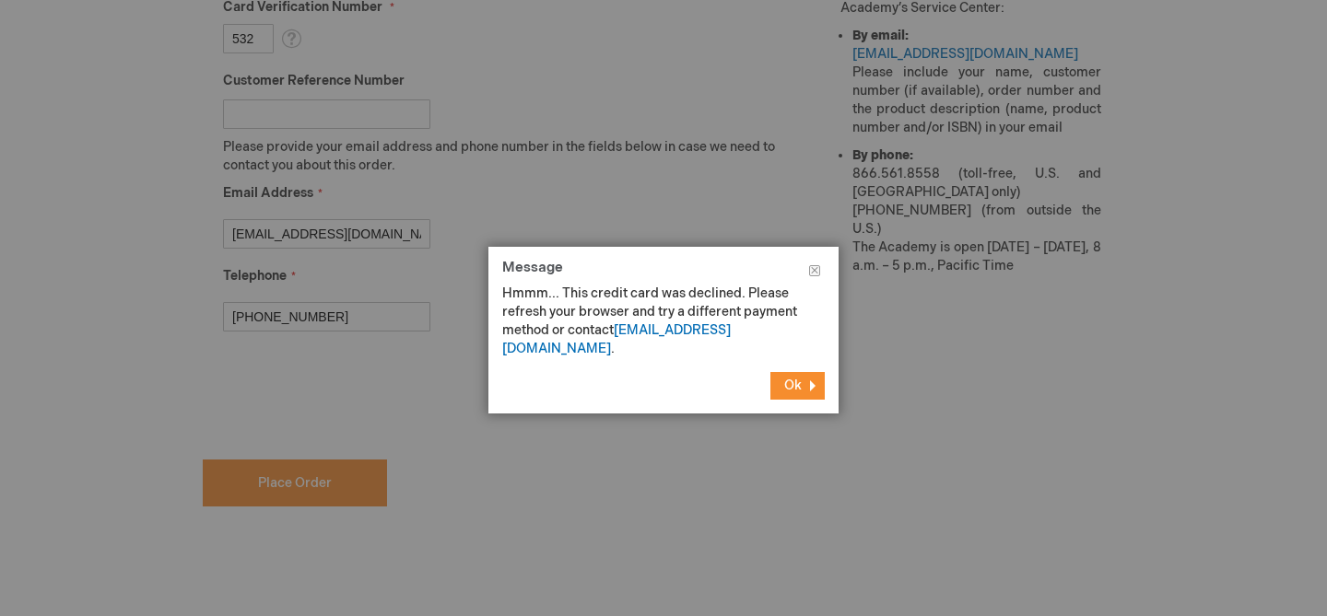
click at [801, 378] on span "Ok" at bounding box center [793, 386] width 18 height 16
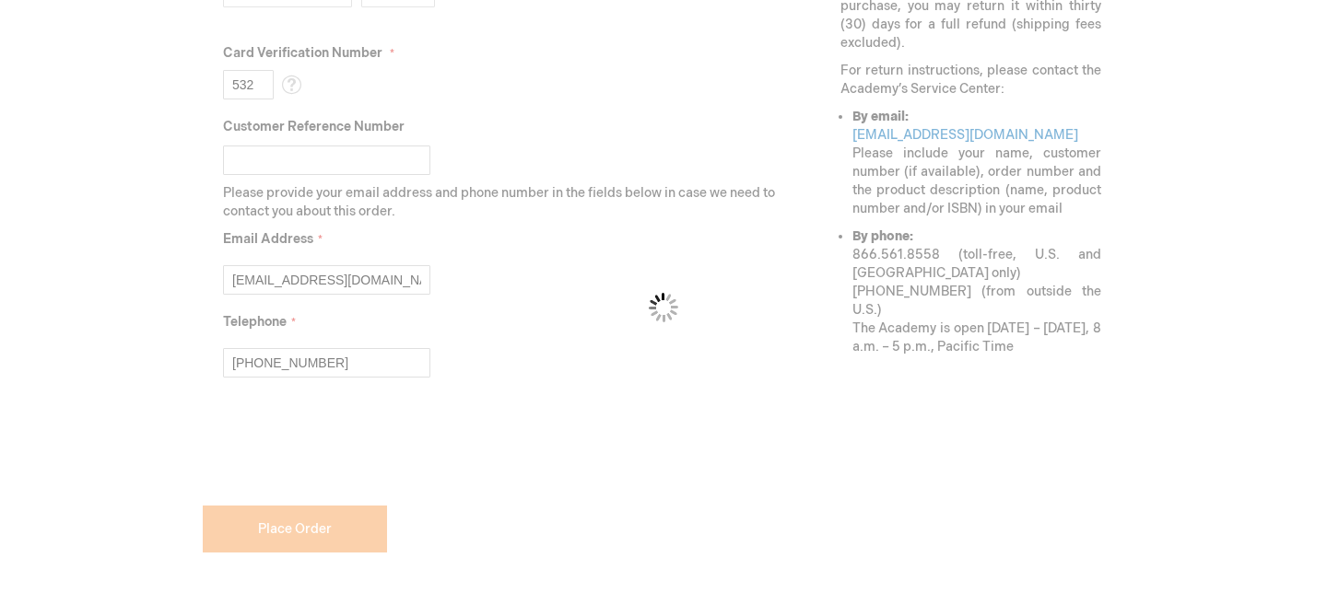
scroll to position [812, 0]
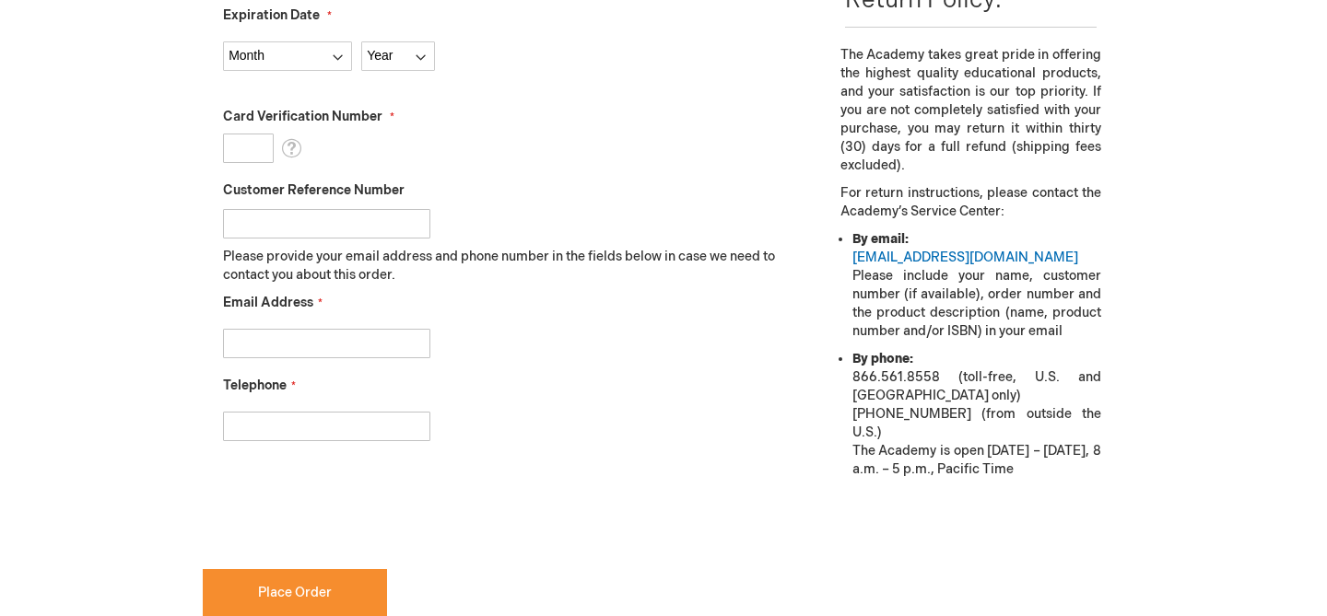
scroll to position [728, 0]
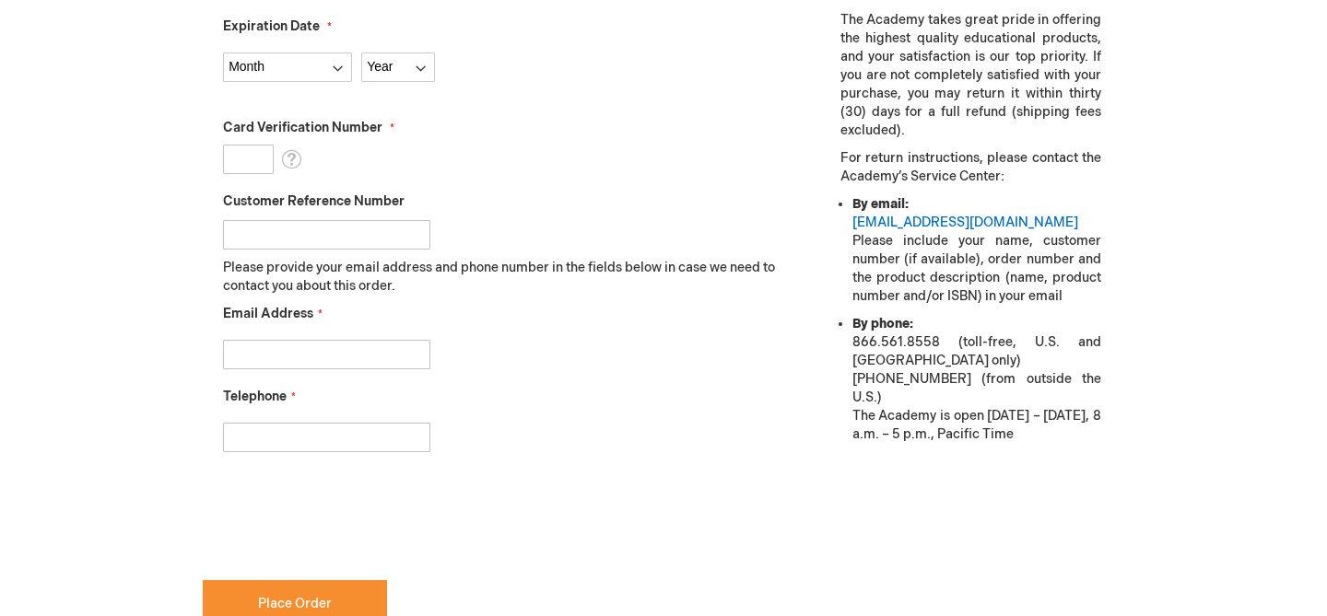
click at [246, 158] on input "Card Verification Number" at bounding box center [248, 159] width 51 height 29
type input "533"
click at [326, 69] on select "Month 01 - January 02 - February 03 - March 04 - April 05 - May 06 - June 07 - …" at bounding box center [287, 67] width 129 height 29
select select "6"
click at [223, 53] on select "Month 01 - January 02 - February 03 - March 04 - April 05 - May 06 - June 07 - …" at bounding box center [287, 67] width 129 height 29
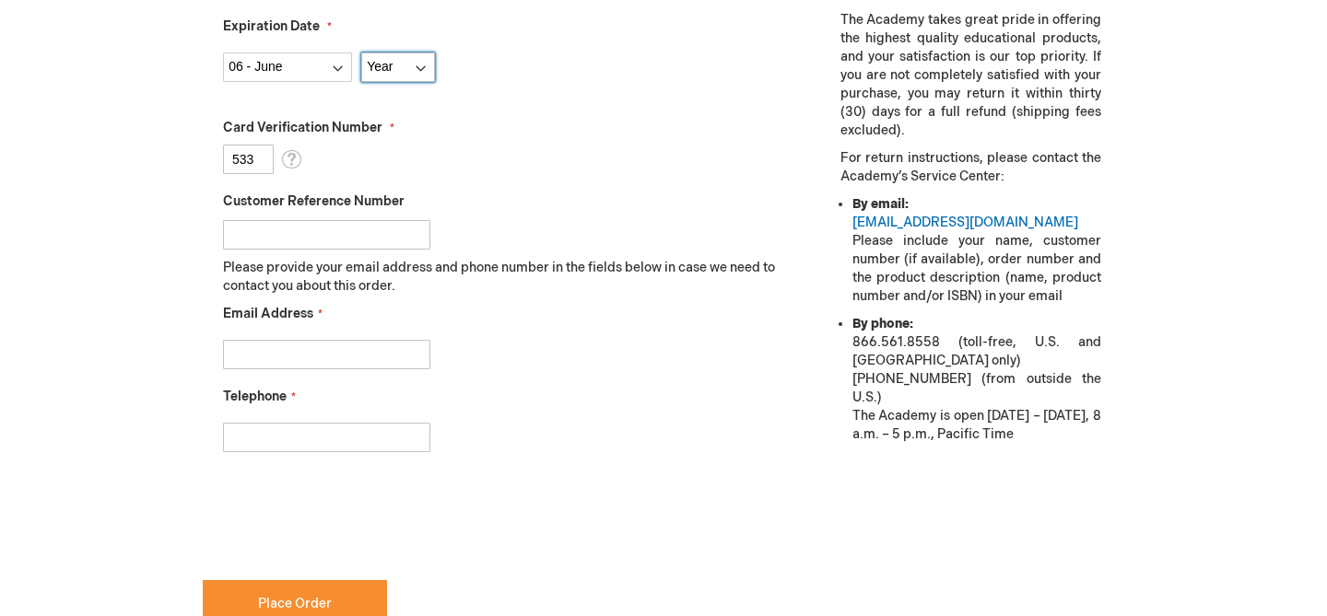
click at [393, 75] on select "Year 2025 2026 2027 2028 2029 2030 2031 2032 2033 2034 2035" at bounding box center [398, 67] width 74 height 29
select select "2027"
click at [361, 53] on select "Year 2025 2026 2027 2028 2029 2030 2031 2032 2033 2034 2035" at bounding box center [398, 67] width 74 height 29
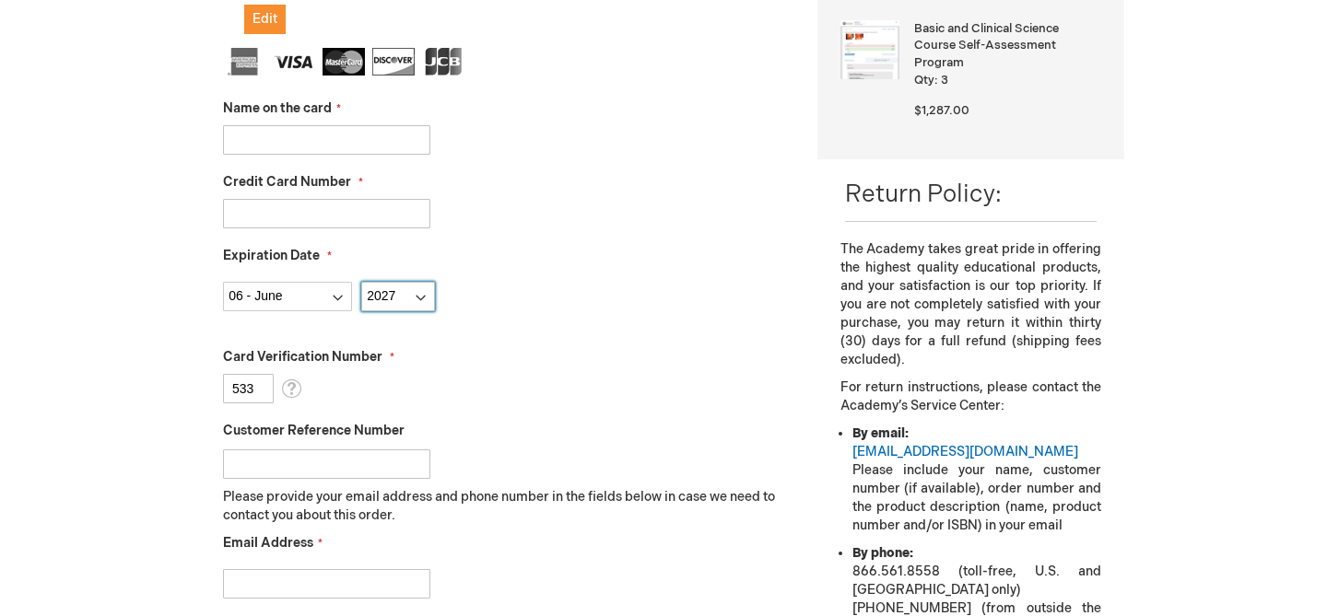
scroll to position [470, 0]
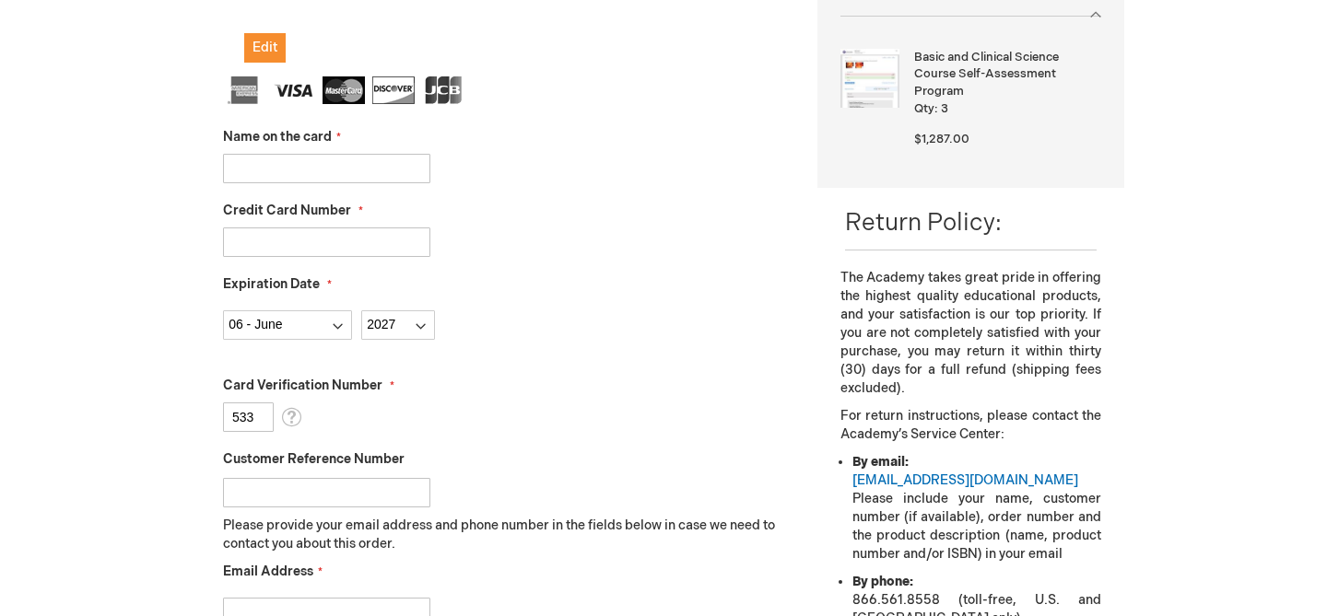
click at [332, 171] on input "Name on the card" at bounding box center [326, 168] width 207 height 29
type input "[PERSON_NAME]"
click at [309, 240] on input "Credit Card Number" at bounding box center [326, 242] width 207 height 29
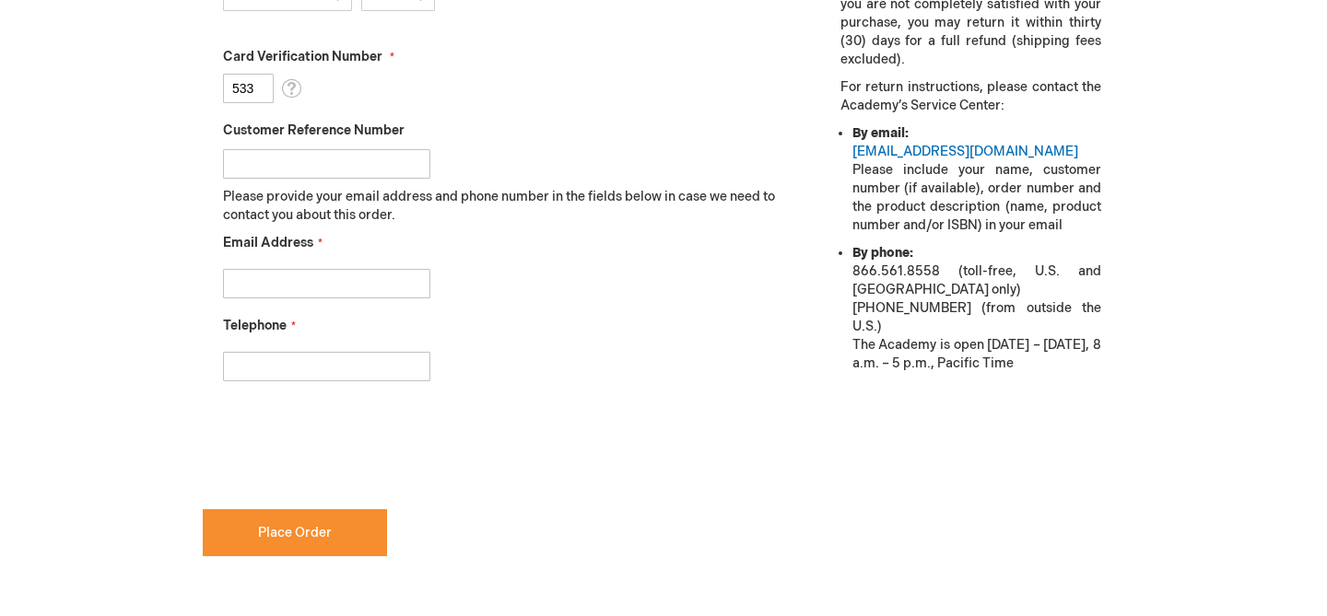
scroll to position [836, 0]
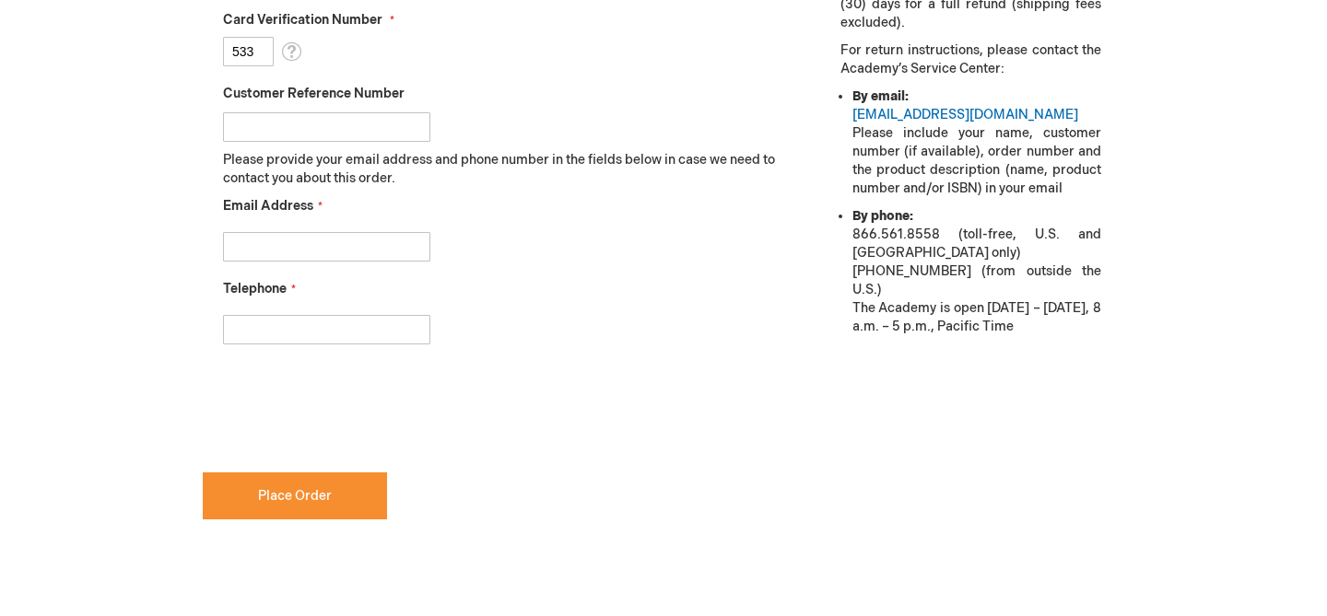
type input "4782951104558465"
click at [324, 243] on input "Email Address" at bounding box center [326, 246] width 207 height 29
type input "alselaimyruba@gmail.com"
click at [303, 325] on input "Telephone" at bounding box center [326, 329] width 207 height 29
type input "[PHONE_NUMBER]"
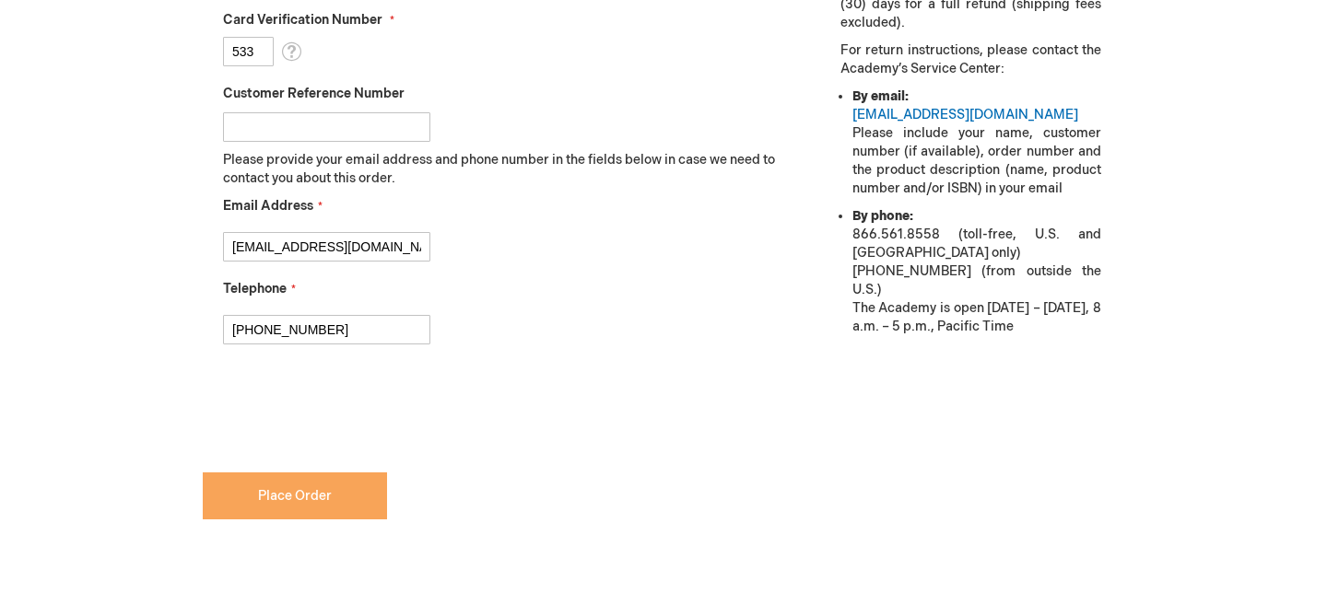
checkbox input "true"
click at [270, 500] on span "Place Order" at bounding box center [295, 496] width 74 height 16
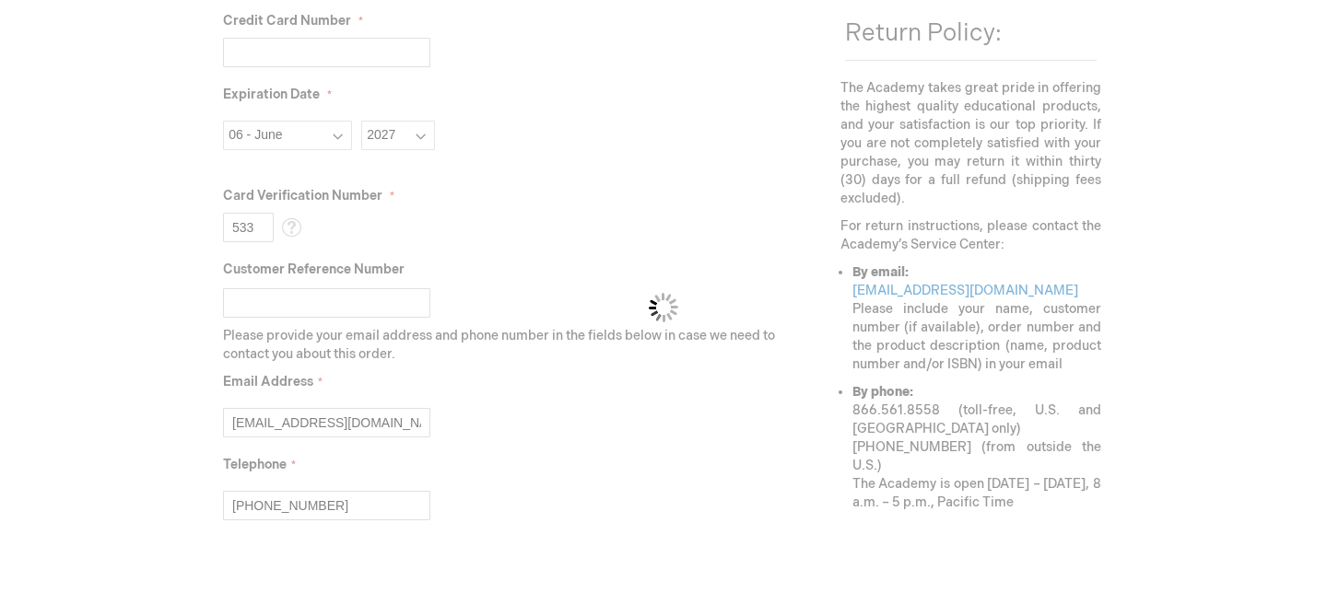
scroll to position [645, 0]
